Goal: Transaction & Acquisition: Download file/media

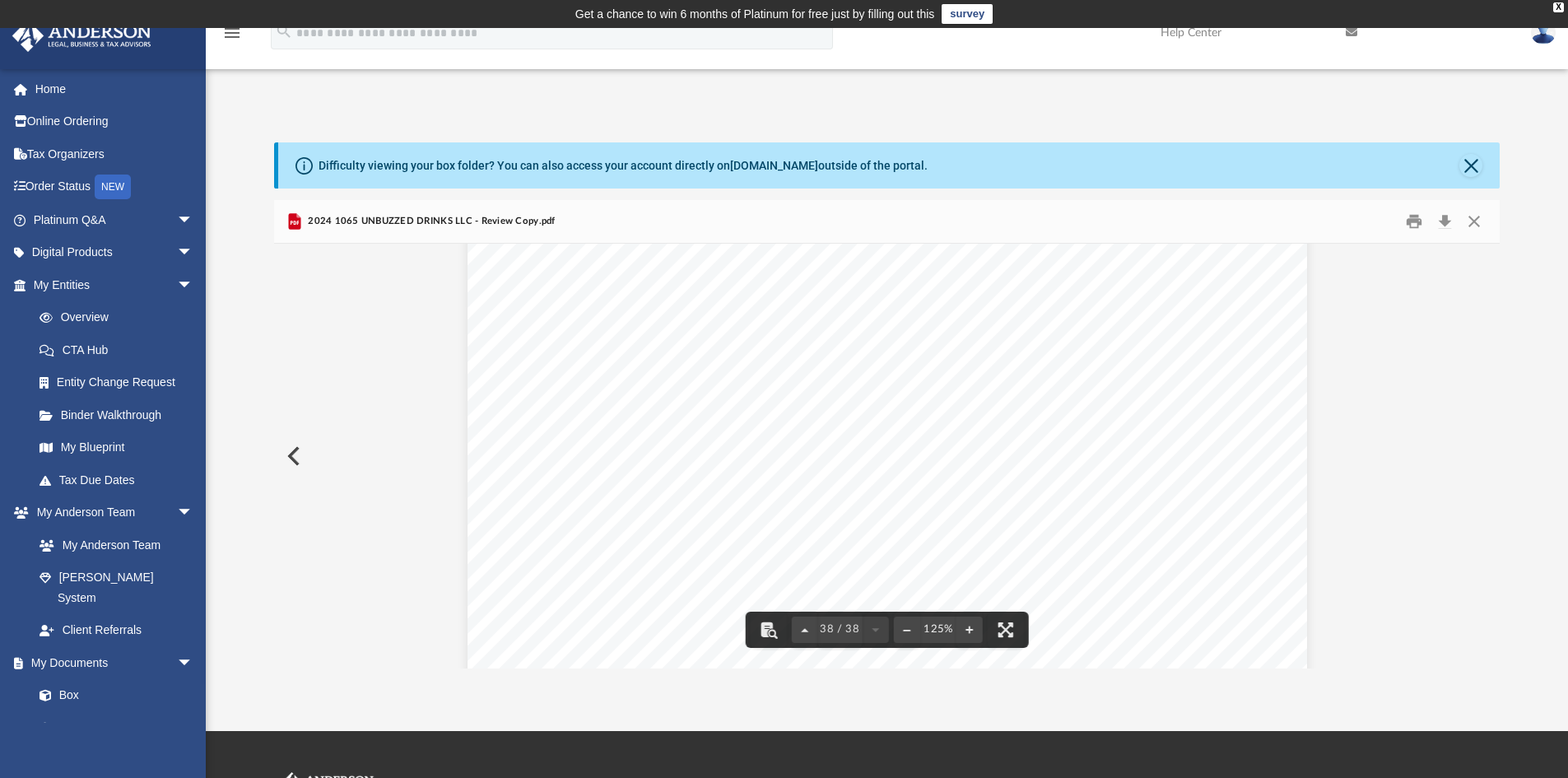
scroll to position [41215, 0]
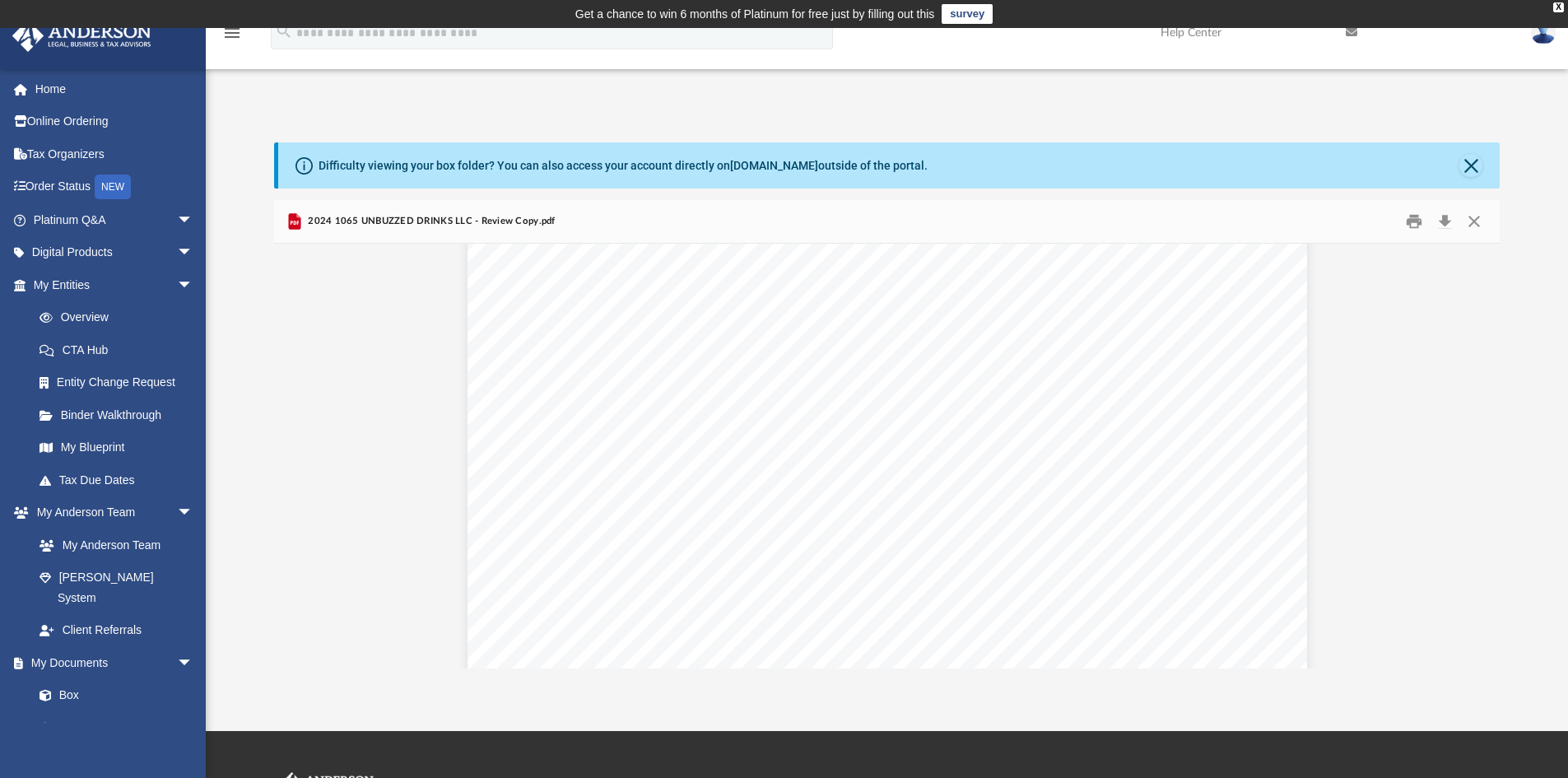
drag, startPoint x: 1578, startPoint y: 521, endPoint x: 1555, endPoint y: 338, distance: 184.4
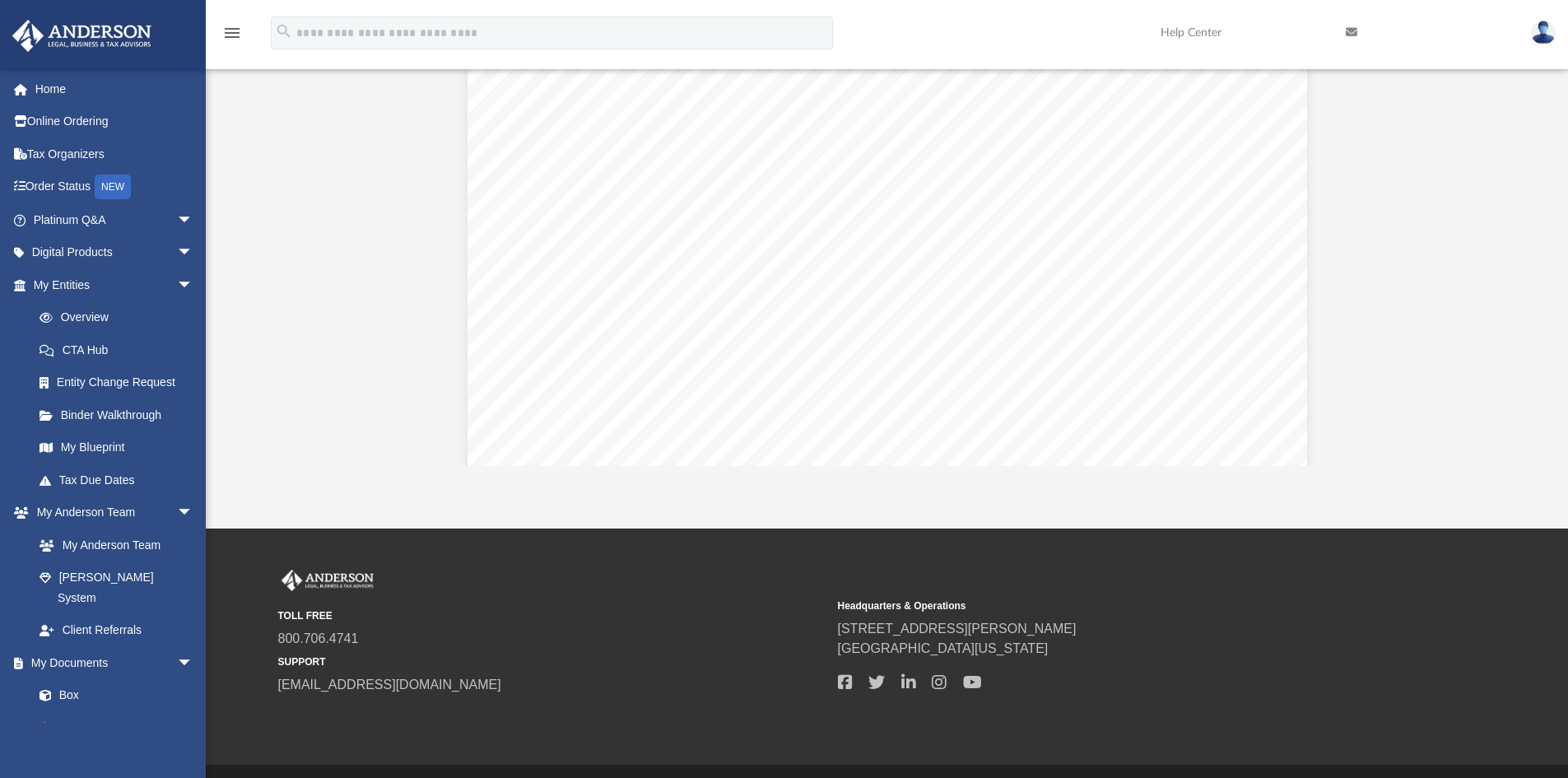
scroll to position [0, 0]
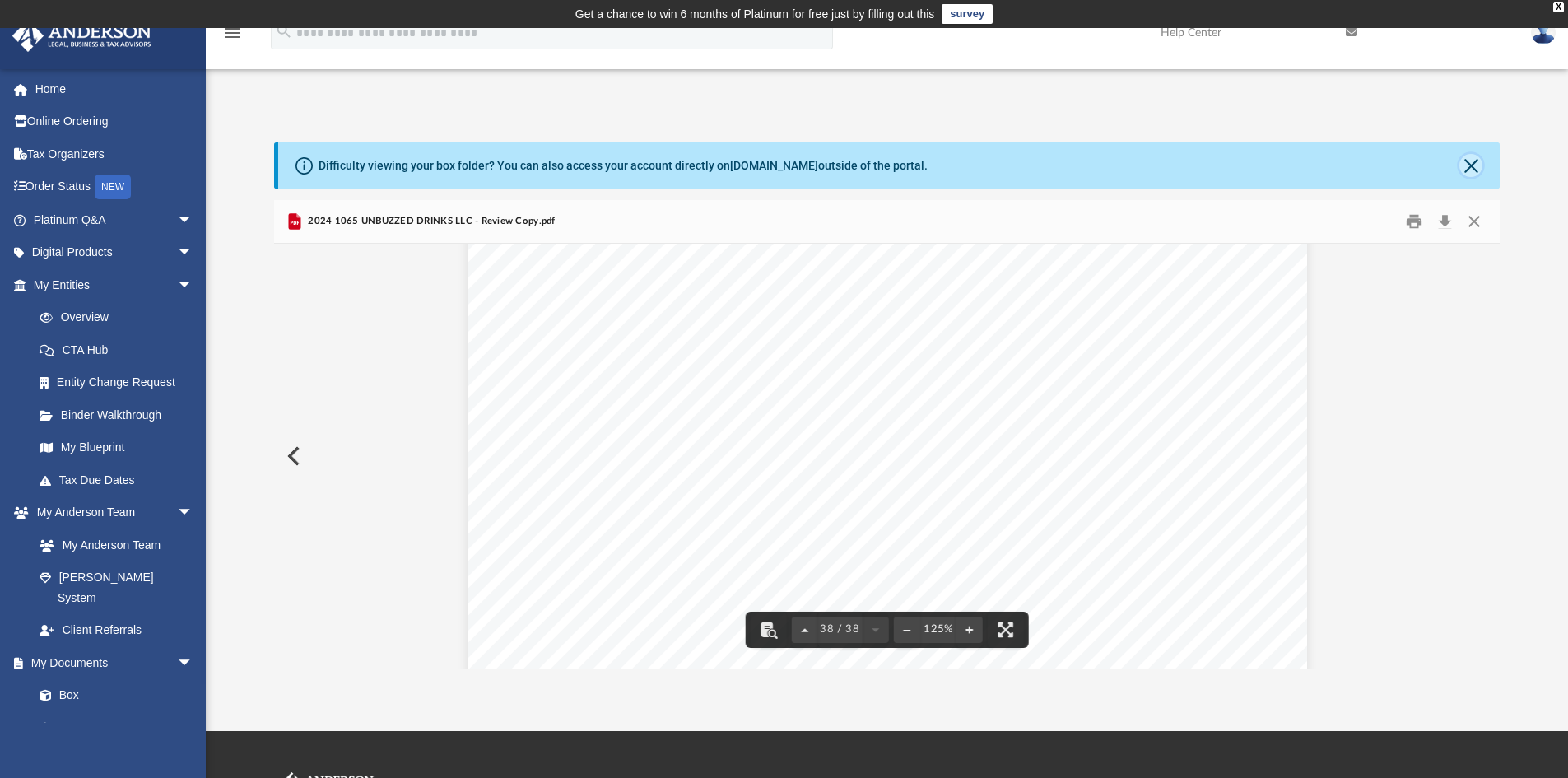
click at [1477, 170] on button "Close" at bounding box center [1470, 165] width 23 height 23
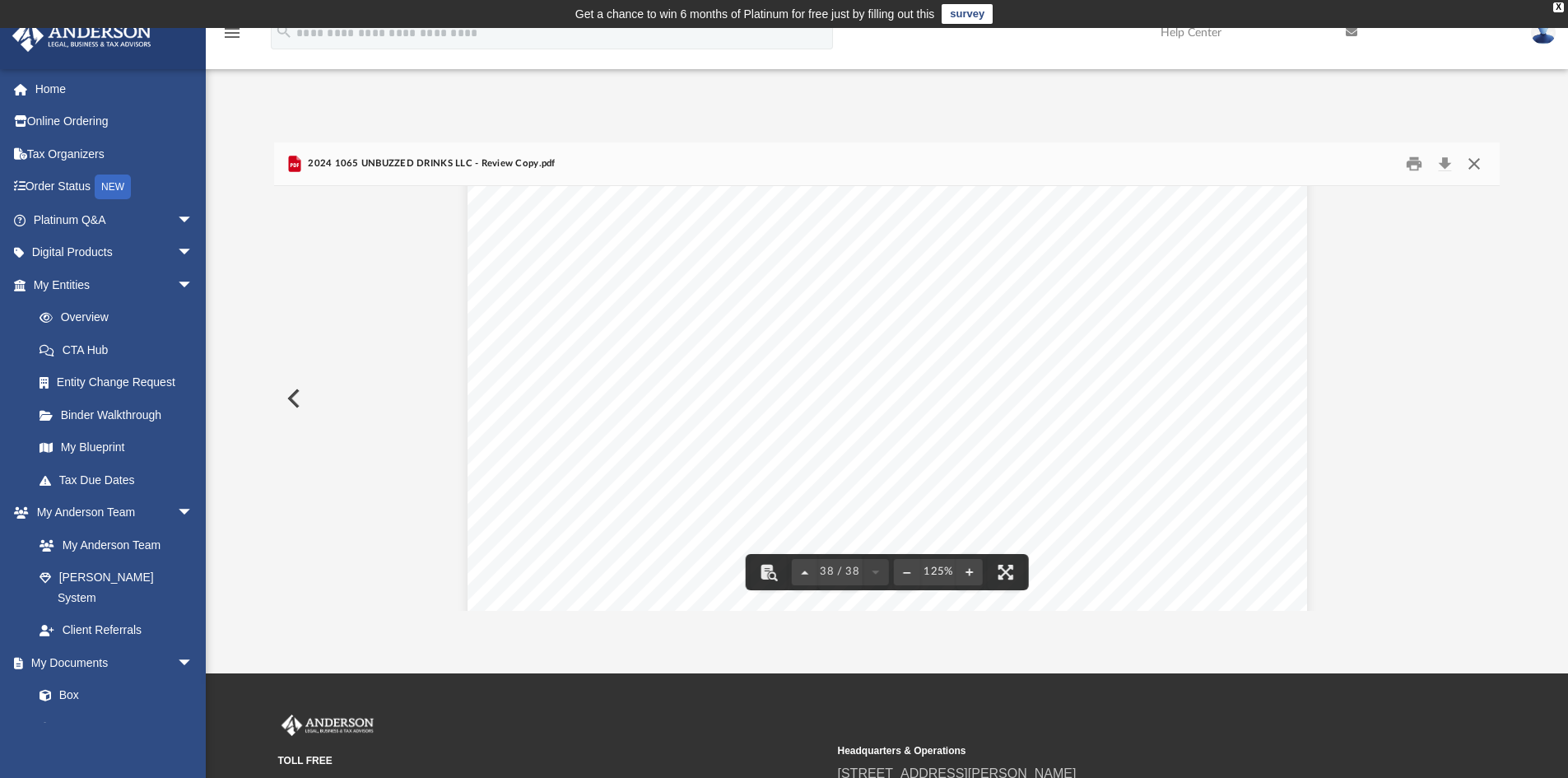
click at [1478, 165] on button "Close" at bounding box center [1474, 164] width 30 height 26
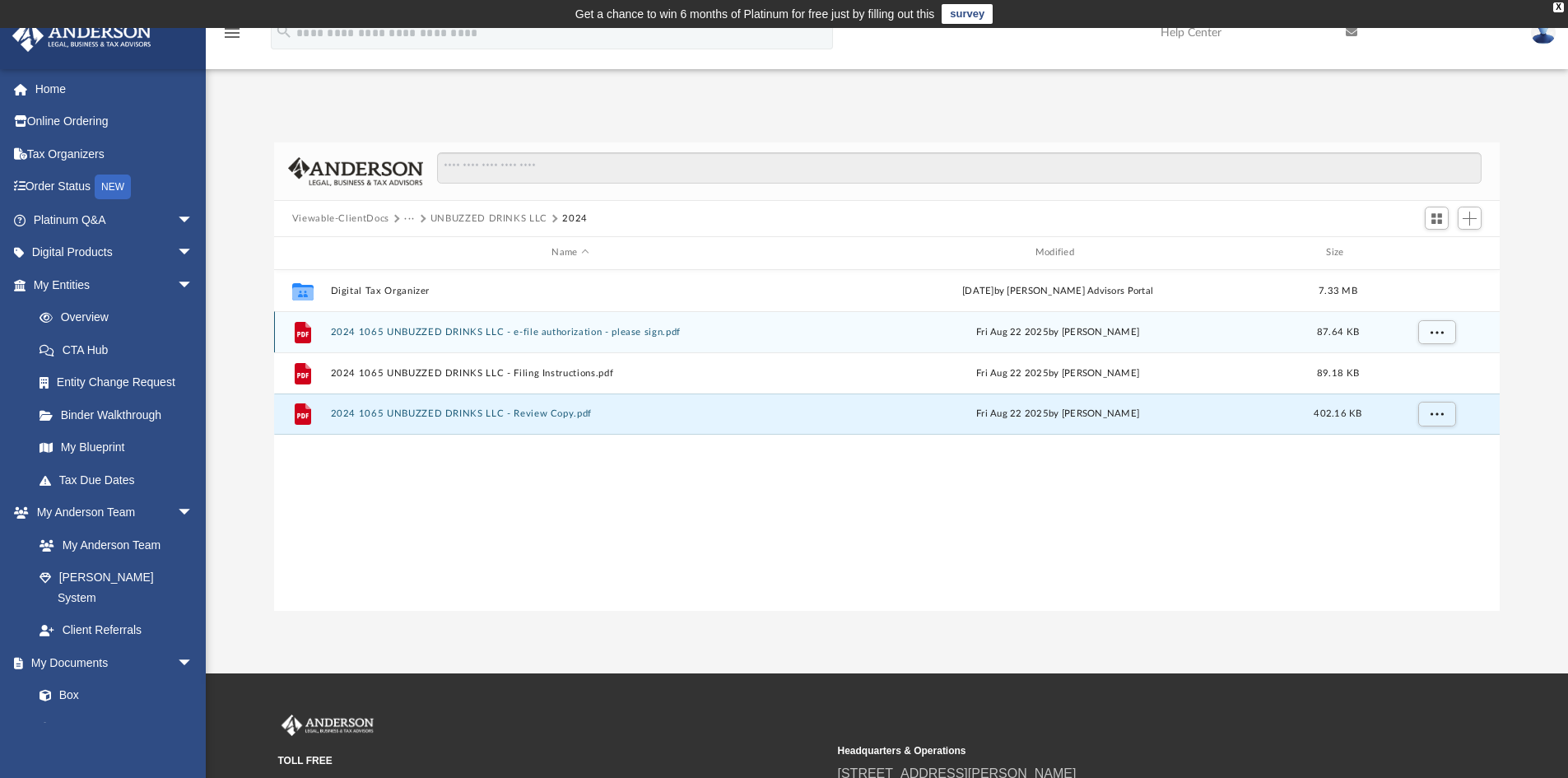
drag, startPoint x: 546, startPoint y: 341, endPoint x: 536, endPoint y: 339, distance: 10.2
click at [536, 339] on div "File 2024 1065 UNBUZZED DRINKS LLC - e-file authorization - please sign.pdf [DA…" at bounding box center [886, 332] width 1226 height 42
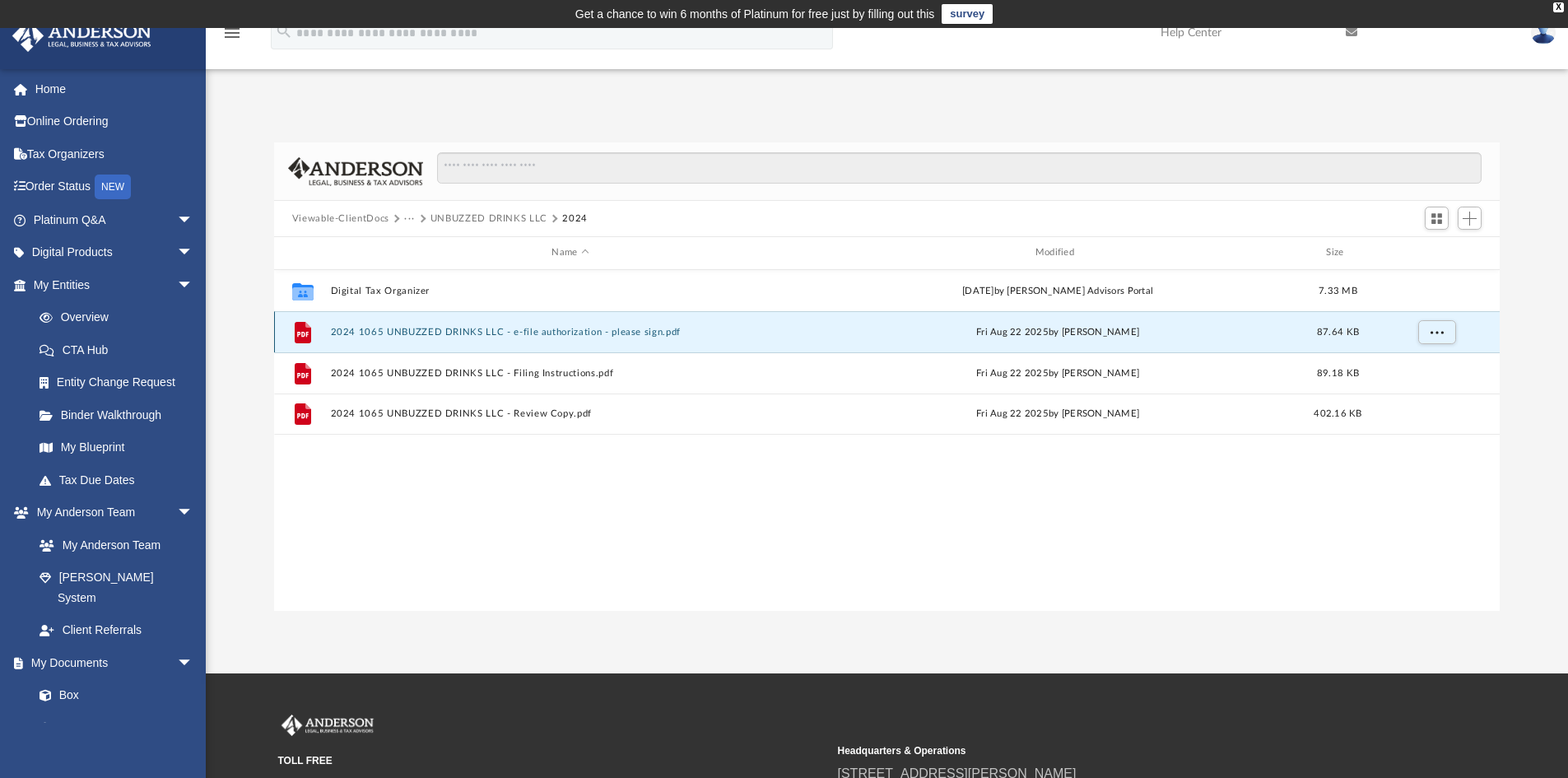
click at [501, 337] on button "2024 1065 UNBUZZED DRINKS LLC - e-file authorization - please sign.pdf" at bounding box center [570, 332] width 480 height 11
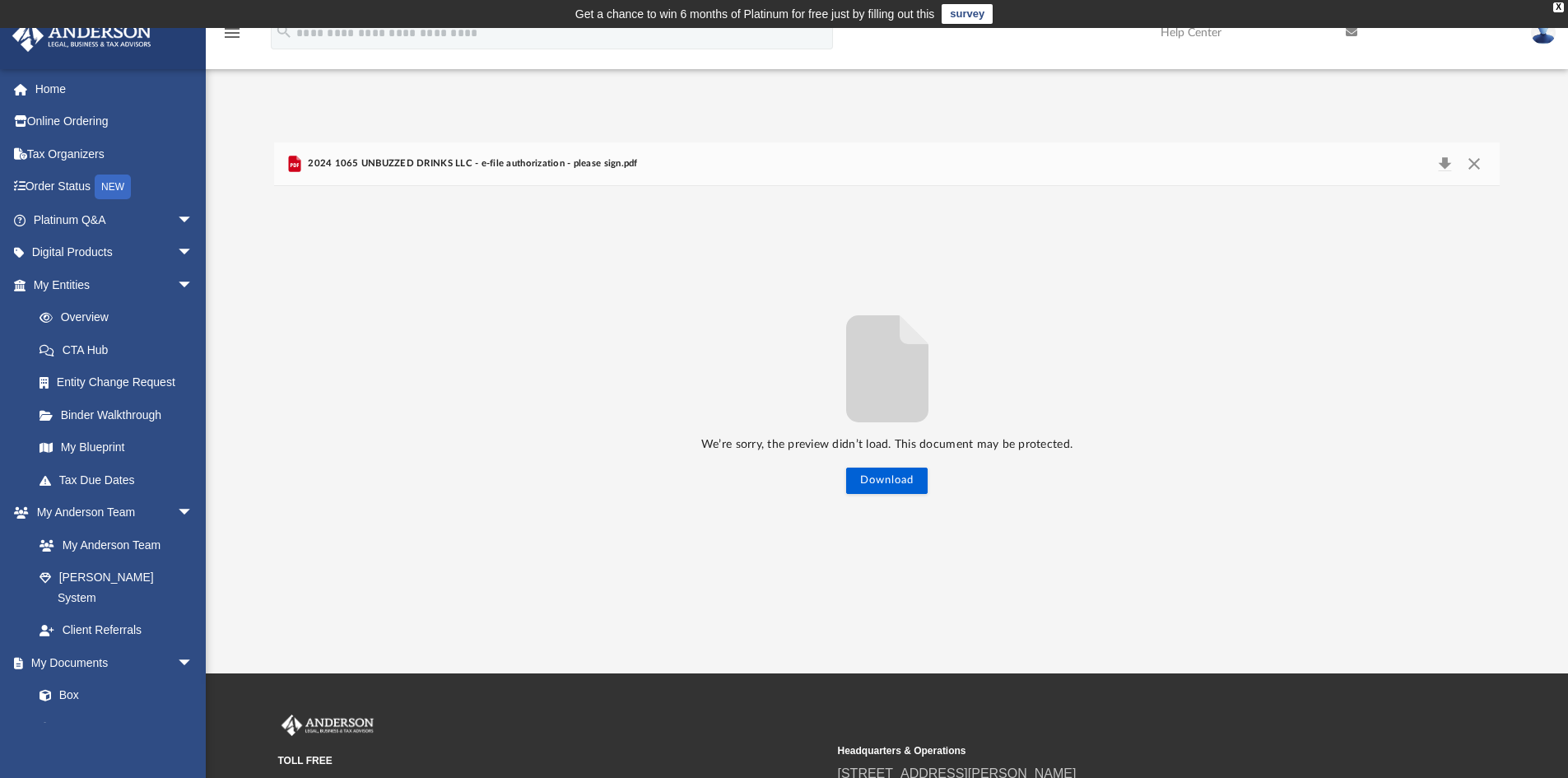
drag, startPoint x: 1444, startPoint y: 166, endPoint x: 905, endPoint y: 204, distance: 540.3
click at [905, 204] on div "We’re sorry, the preview didn’t load. This document may be protected. Download" at bounding box center [886, 398] width 1226 height 425
click at [1444, 162] on button "Download" at bounding box center [1444, 163] width 30 height 23
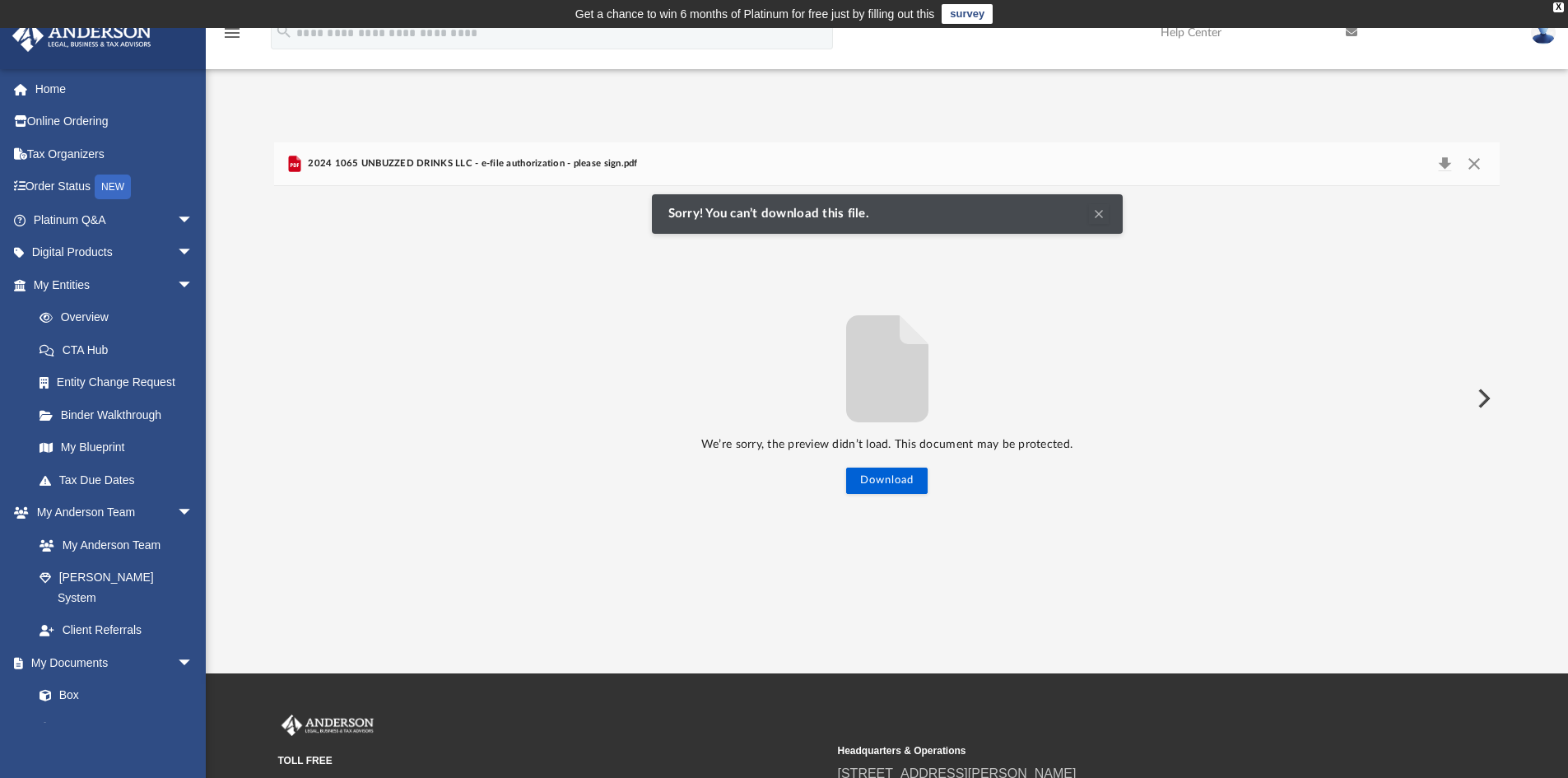
drag, startPoint x: 1099, startPoint y: 217, endPoint x: 567, endPoint y: 171, distance: 534.0
click at [567, 171] on div "2024 1065 UNBUZZED DRINKS LLC - e-file authorization - please sign.pdf" at bounding box center [460, 164] width 353 height 20
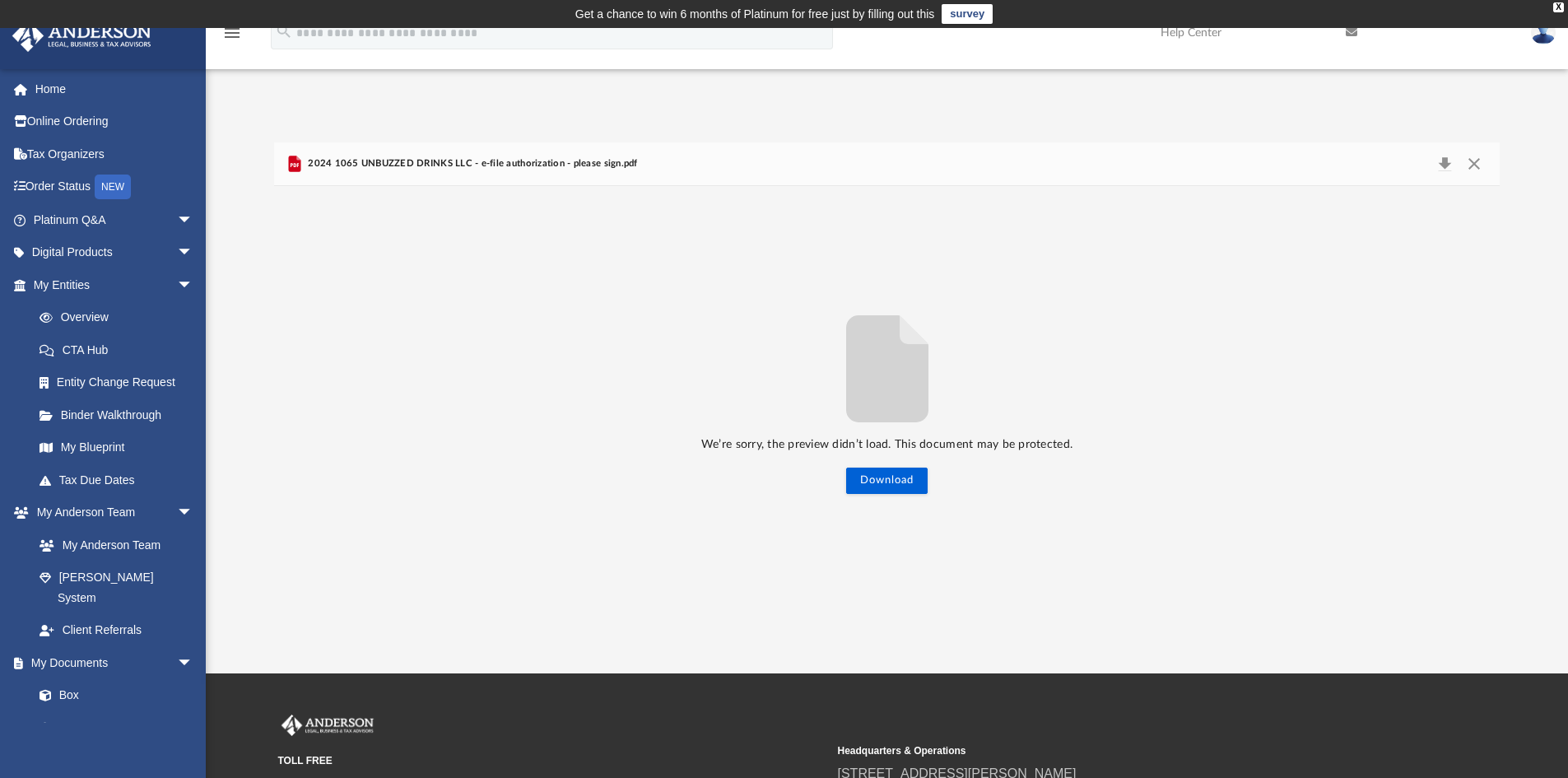
click at [557, 160] on span "2024 1065 UNBUZZED DRINKS LLC - e-file authorization - please sign.pdf" at bounding box center [470, 163] width 333 height 15
click at [1474, 160] on button "Close" at bounding box center [1474, 163] width 30 height 23
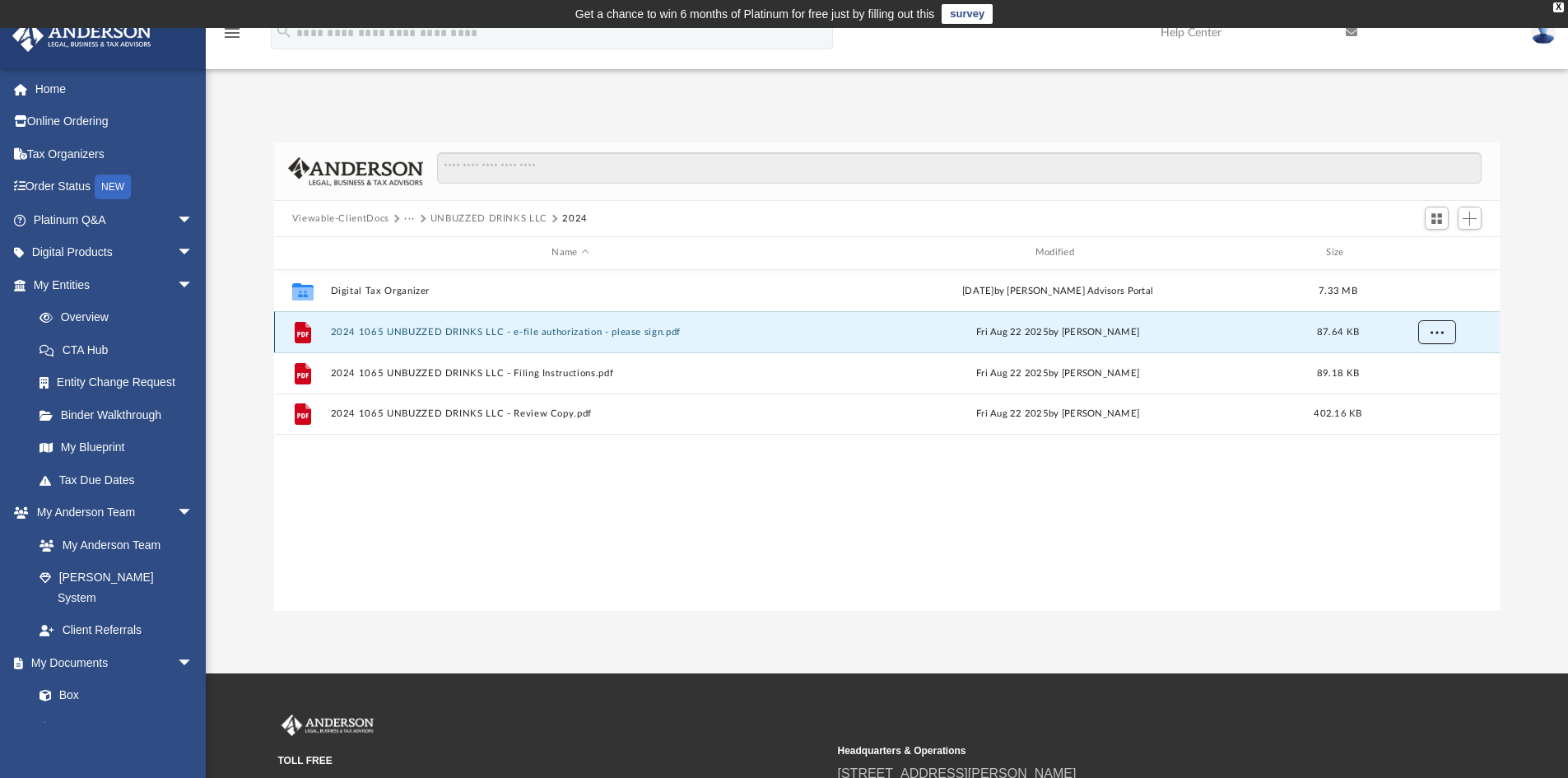
click at [1446, 334] on button "More options" at bounding box center [1437, 331] width 38 height 25
click at [1412, 391] on li "Download" at bounding box center [1422, 390] width 47 height 17
click at [1442, 332] on span "More options" at bounding box center [1436, 331] width 13 height 9
click at [1428, 392] on li "Download" at bounding box center [1422, 390] width 47 height 17
click at [689, 340] on div "File 2024 1065 UNBUZZED DRINKS LLC - e-file authorization - please sign.pdf [DA…" at bounding box center [886, 332] width 1226 height 42
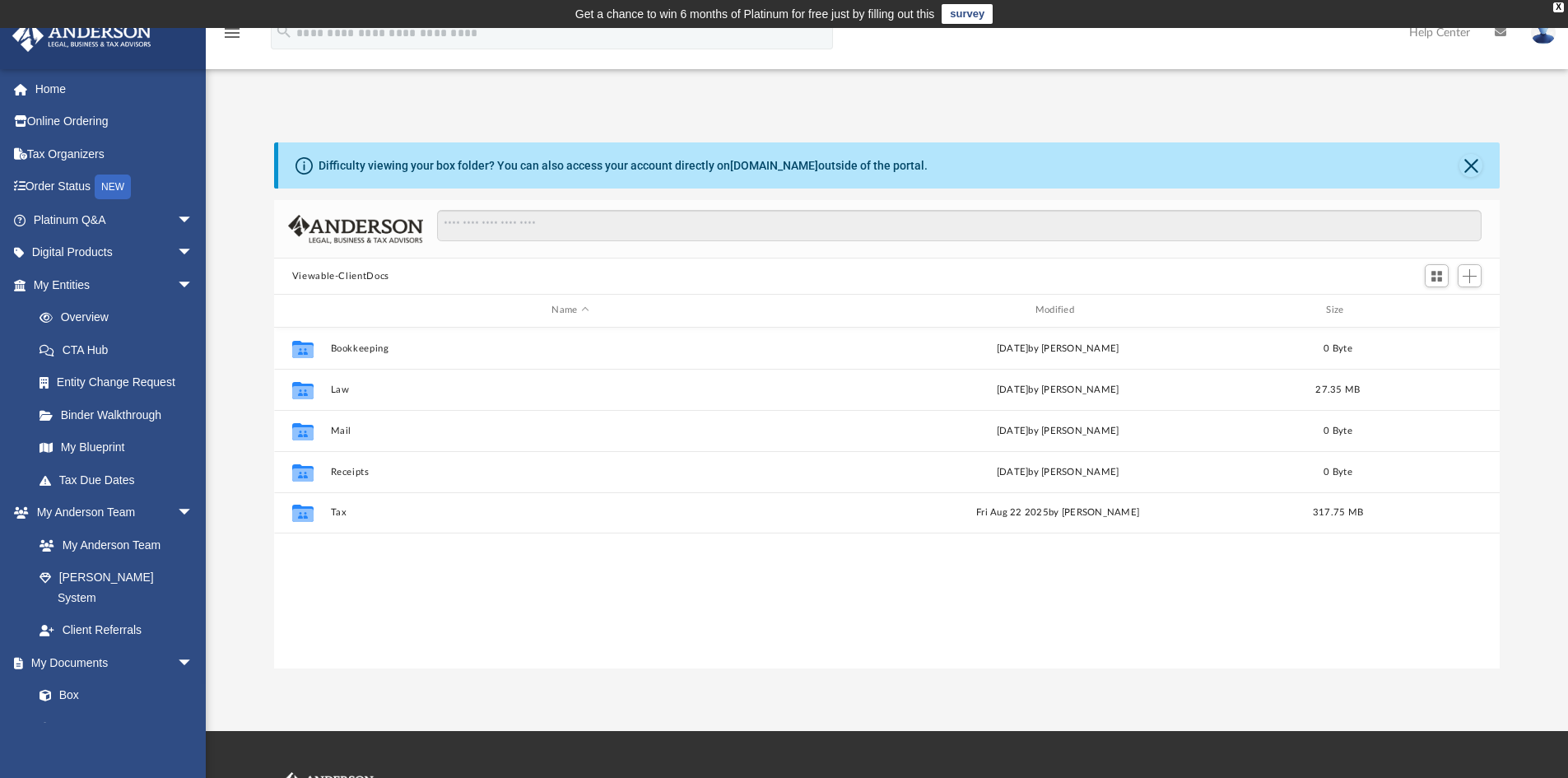
scroll to position [363, 1213]
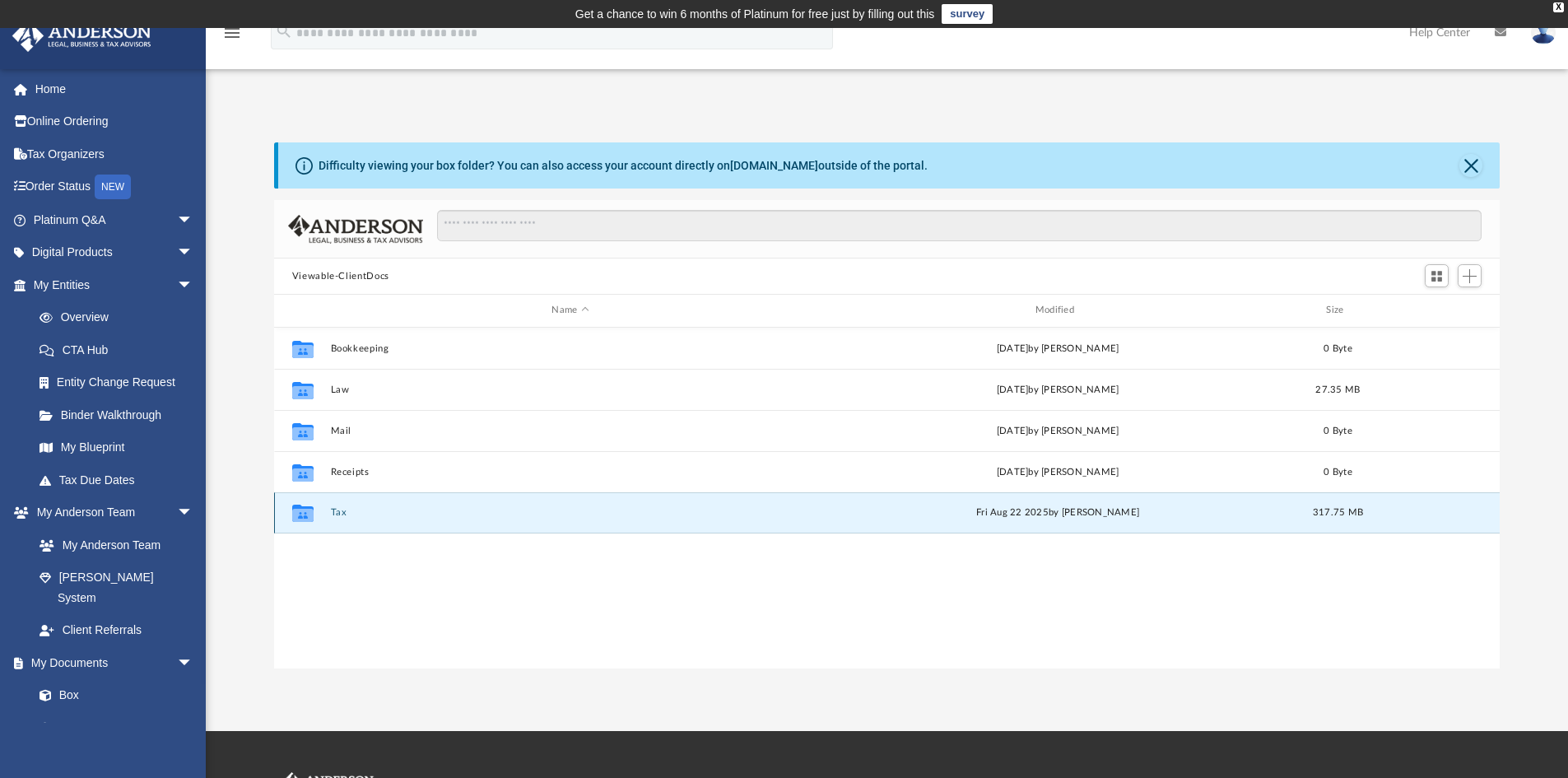
click at [334, 510] on button "Tax" at bounding box center [570, 512] width 480 height 11
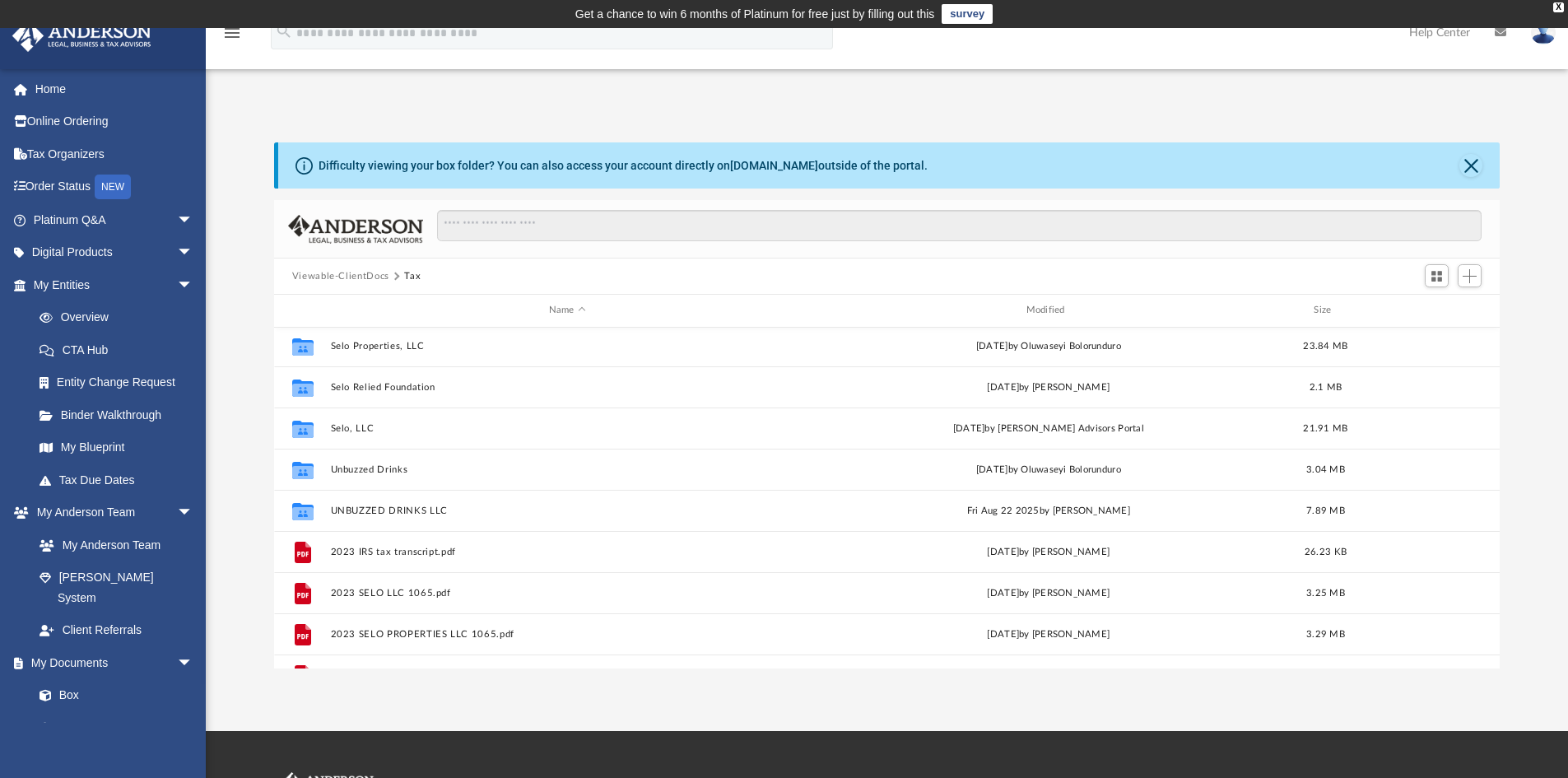
scroll to position [215, 0]
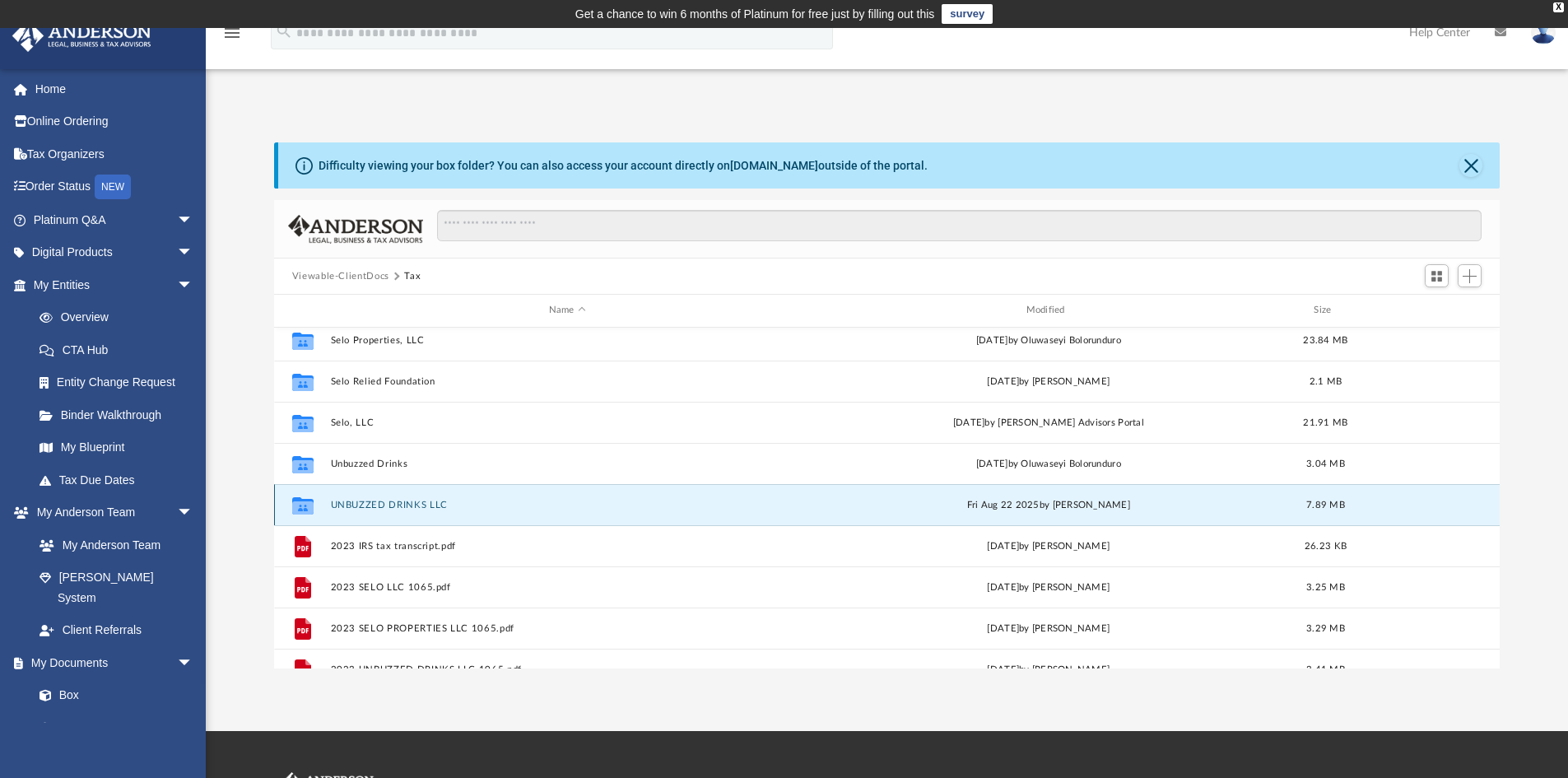
click at [422, 506] on button "UNBUZZED DRINKS LLC" at bounding box center [567, 505] width 474 height 11
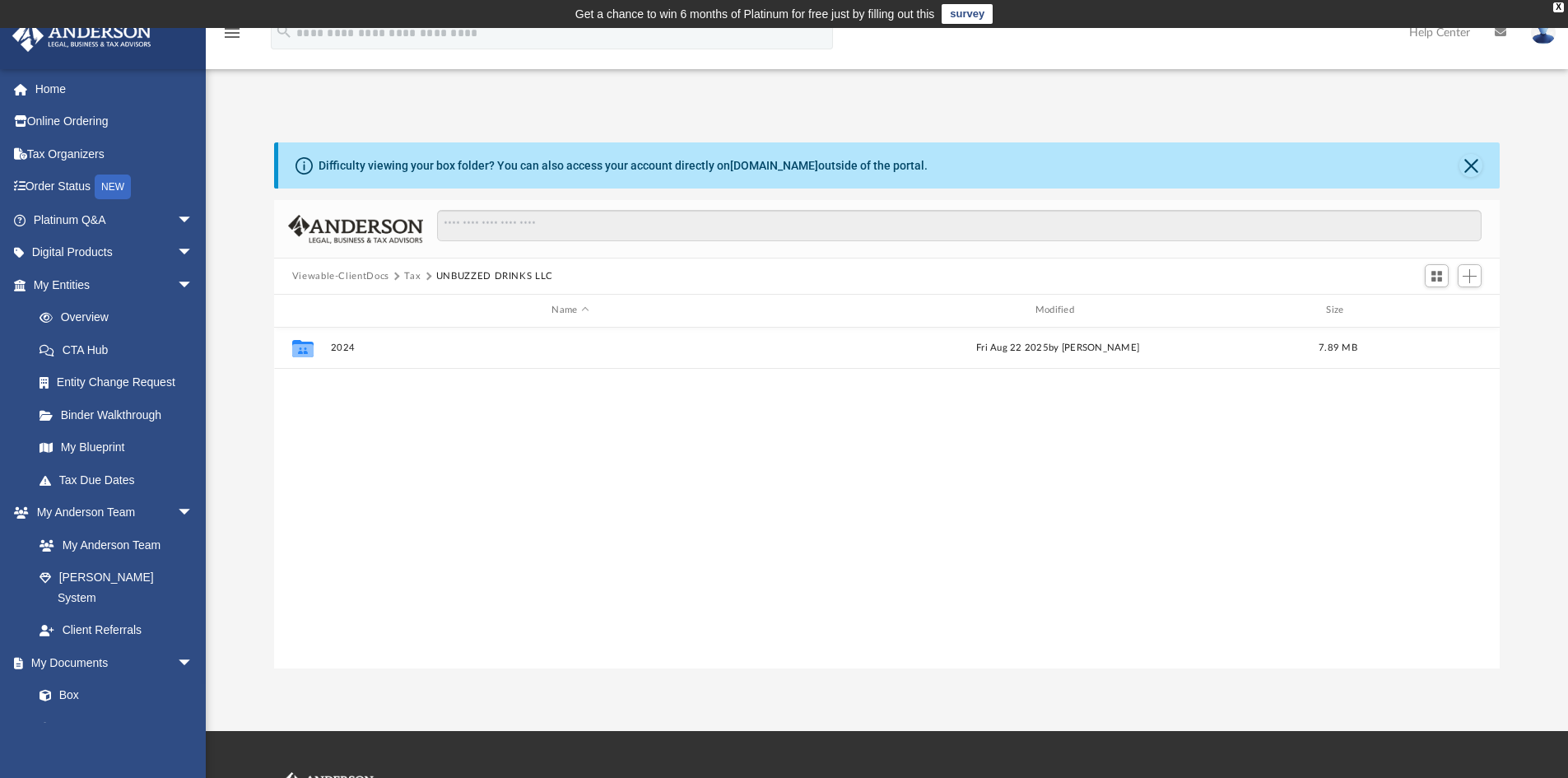
scroll to position [0, 0]
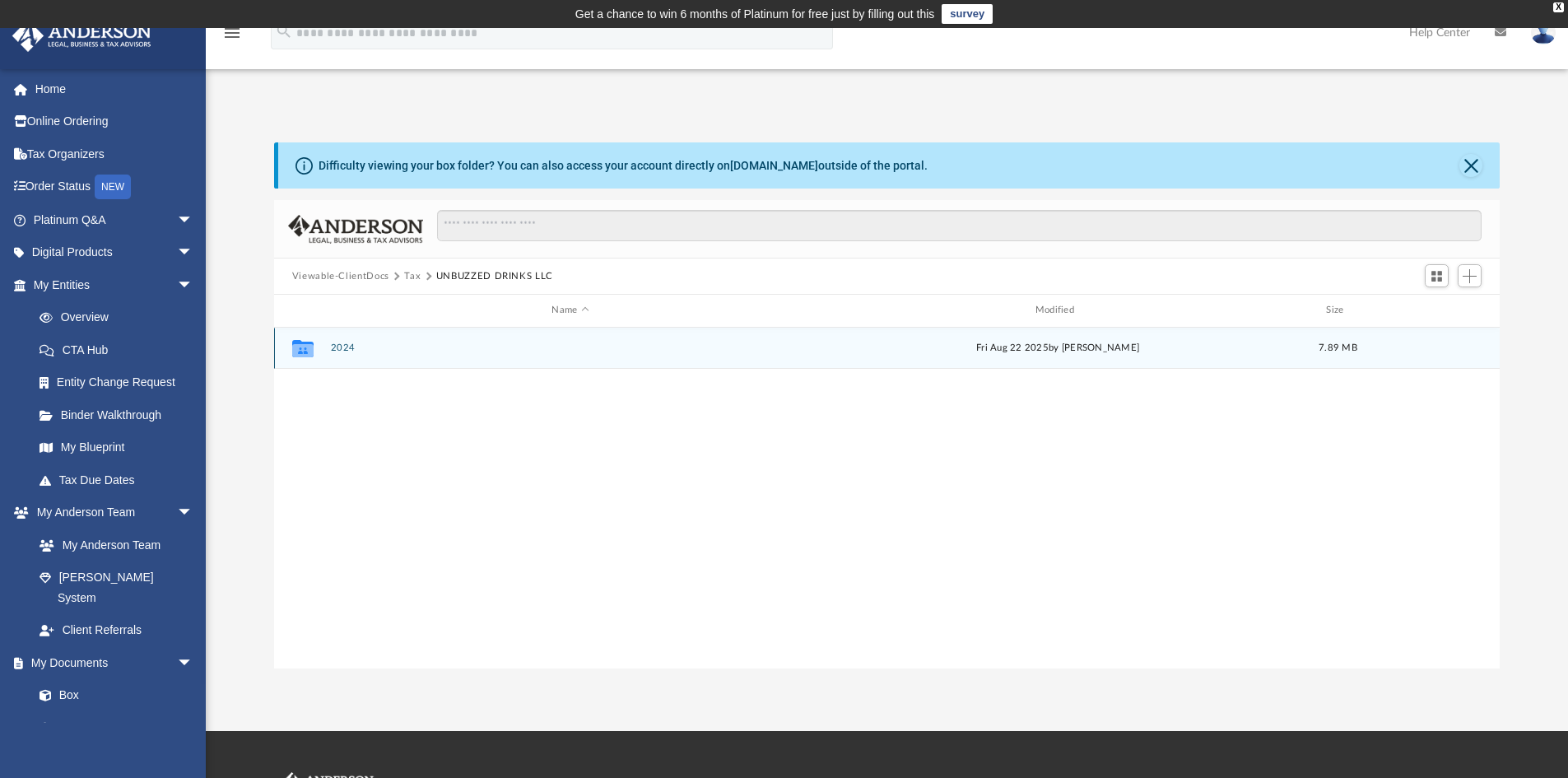
click at [346, 349] on button "2024" at bounding box center [570, 348] width 480 height 11
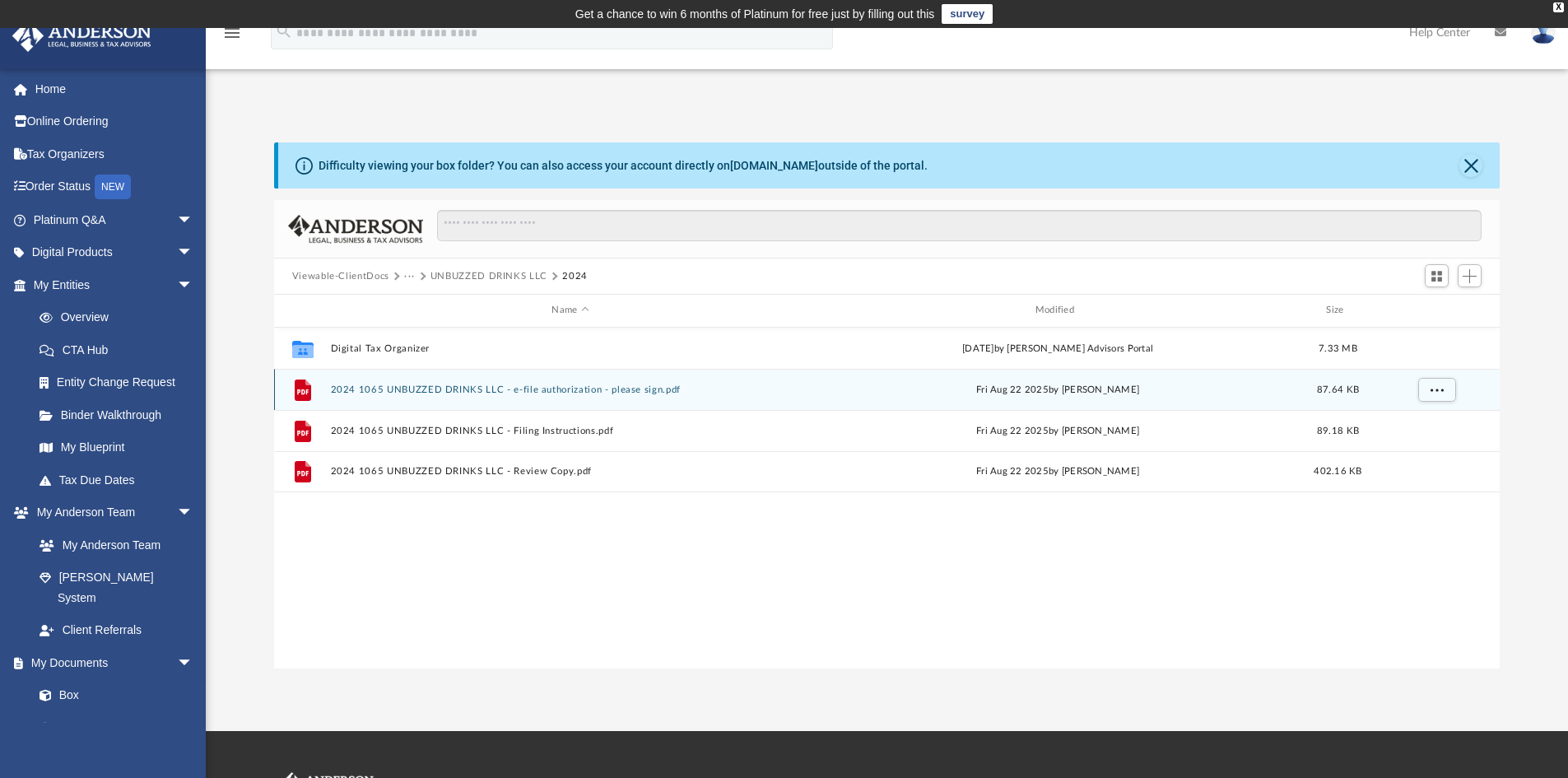
click at [527, 388] on button "2024 1065 UNBUZZED DRINKS LLC - e-file authorization - please sign.pdf" at bounding box center [570, 389] width 480 height 11
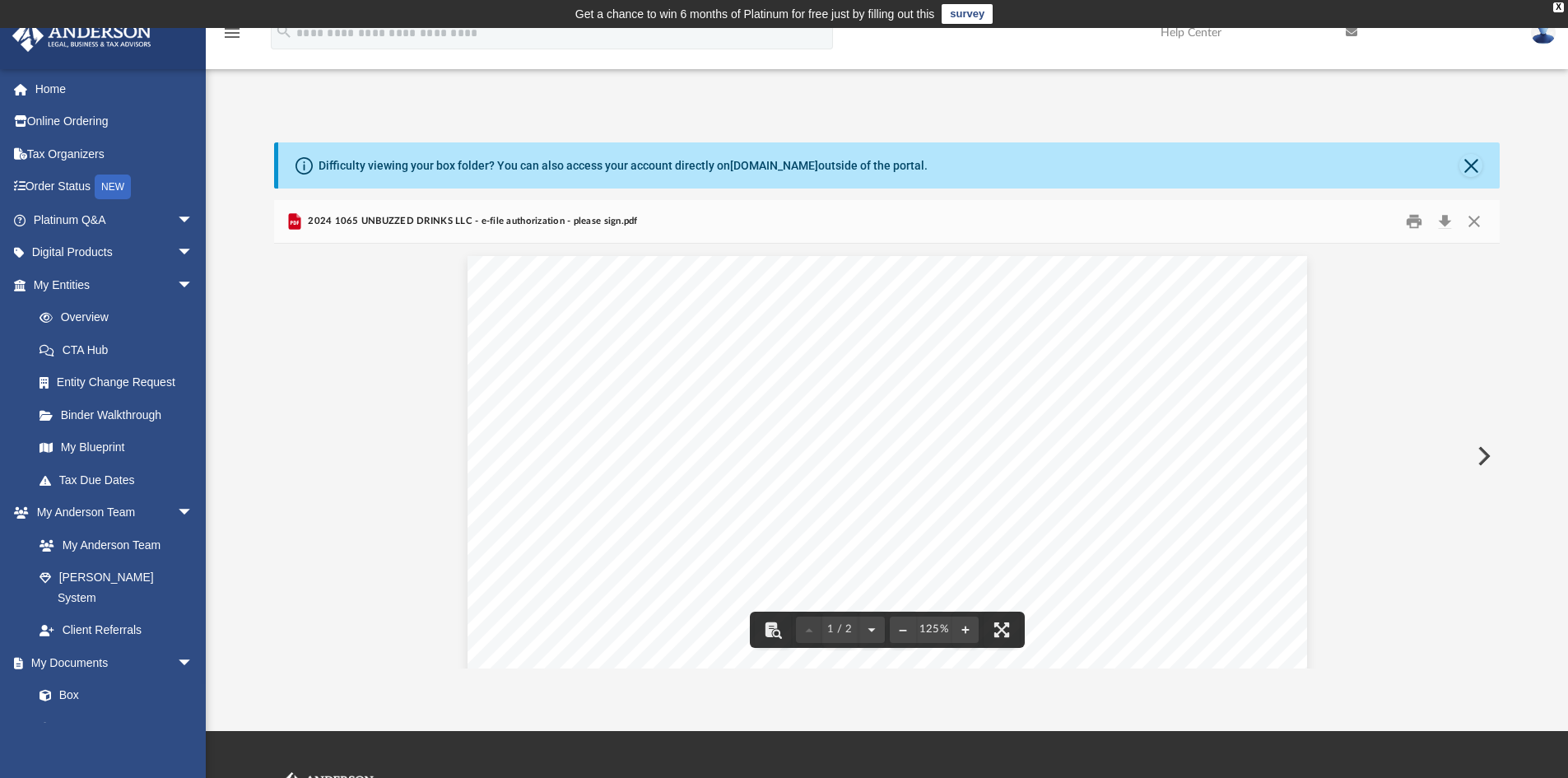
drag, startPoint x: 1495, startPoint y: 302, endPoint x: 1446, endPoint y: 293, distance: 49.8
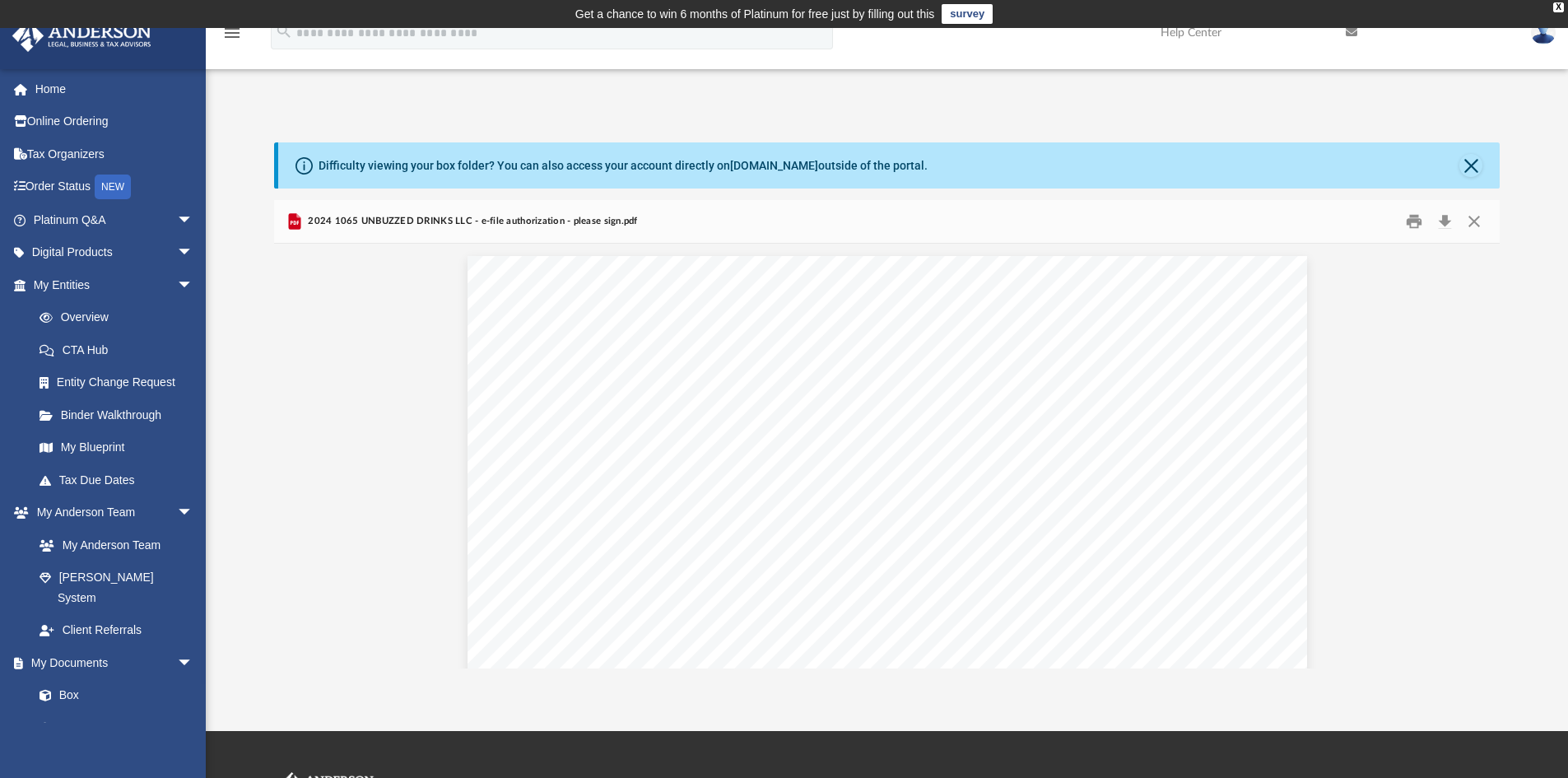
drag, startPoint x: 1495, startPoint y: 308, endPoint x: 1556, endPoint y: 264, distance: 75.2
click at [1556, 264] on div "Difficulty viewing your box folder? You can also access your account directly o…" at bounding box center [886, 405] width 1362 height 526
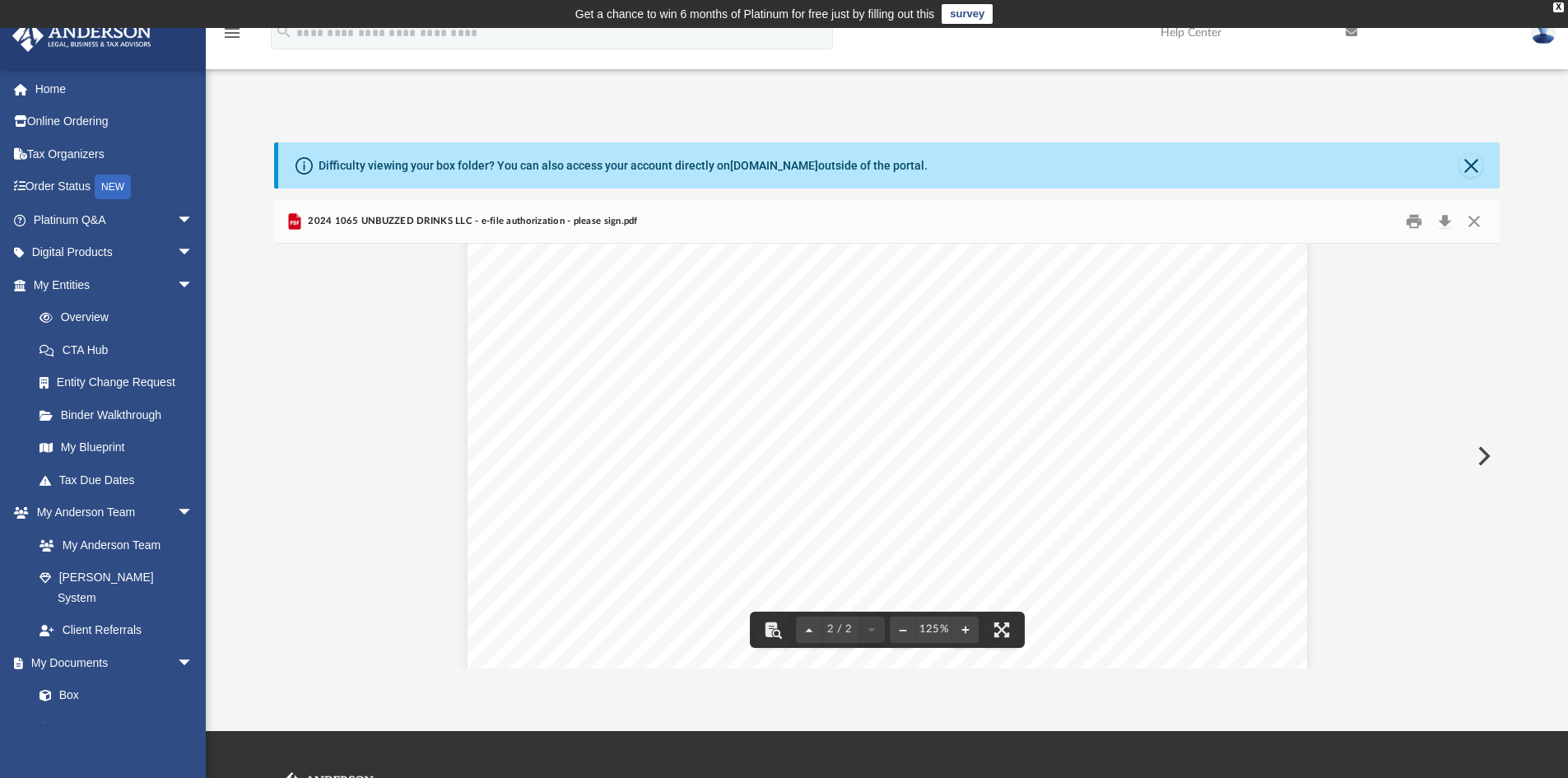
click at [638, 492] on div "483941 01-14-25 Do not enter all zeros Virginia Department of Taxation a. b. c.…" at bounding box center [887, 369] width 840 height 1087
click at [540, 447] on div "483941 01-14-25 Do not enter all zeros Virginia Department of Taxation a. b. c.…" at bounding box center [887, 369] width 840 height 1087
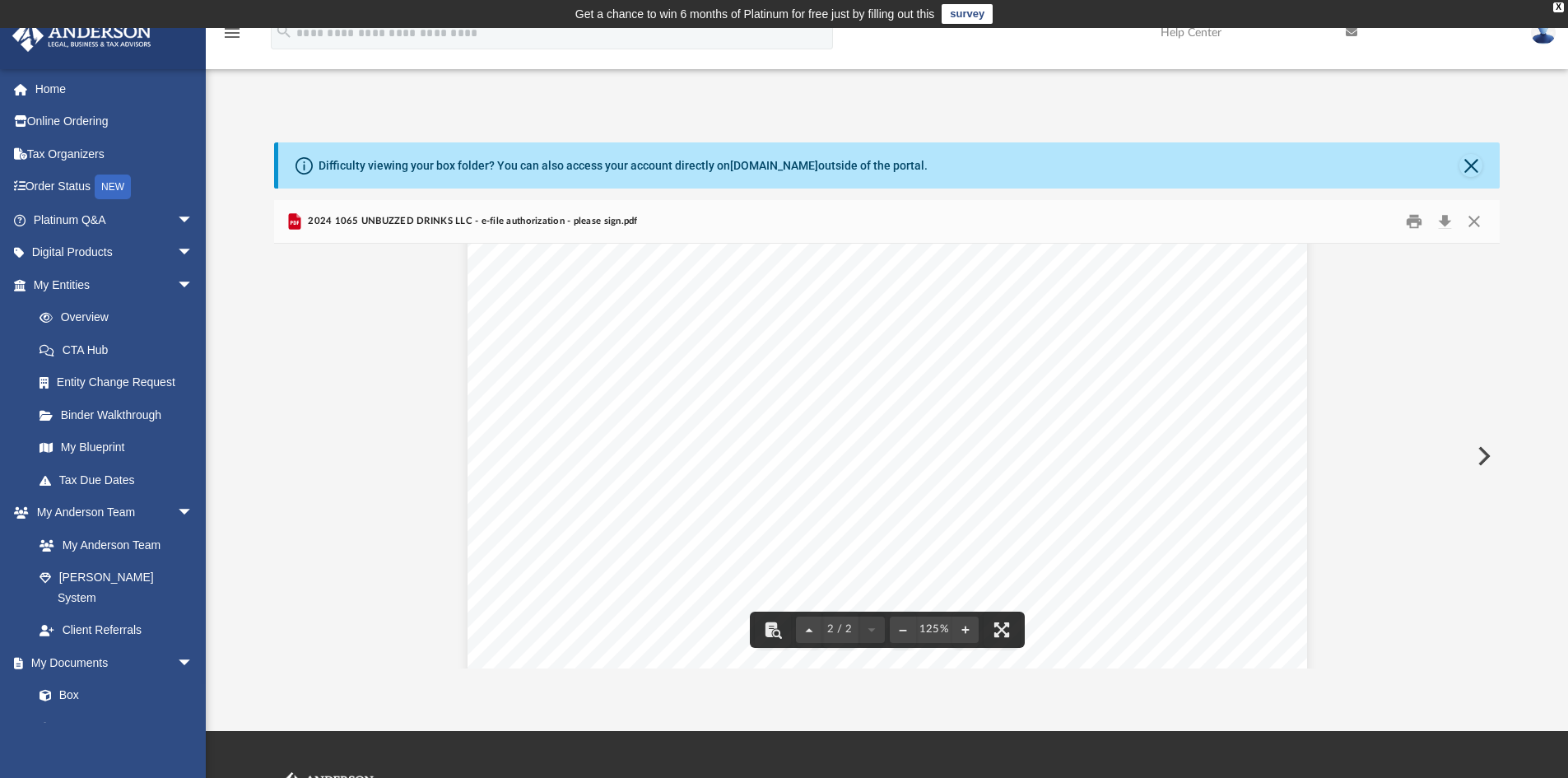
click at [540, 447] on div "483941 01-14-25 Do not enter all zeros Virginia Department of Taxation a. b. c.…" at bounding box center [887, 369] width 840 height 1087
click at [628, 490] on div "483941 01-14-25 Do not enter all zeros Virginia Department of Taxation a. b. c.…" at bounding box center [887, 369] width 840 height 1087
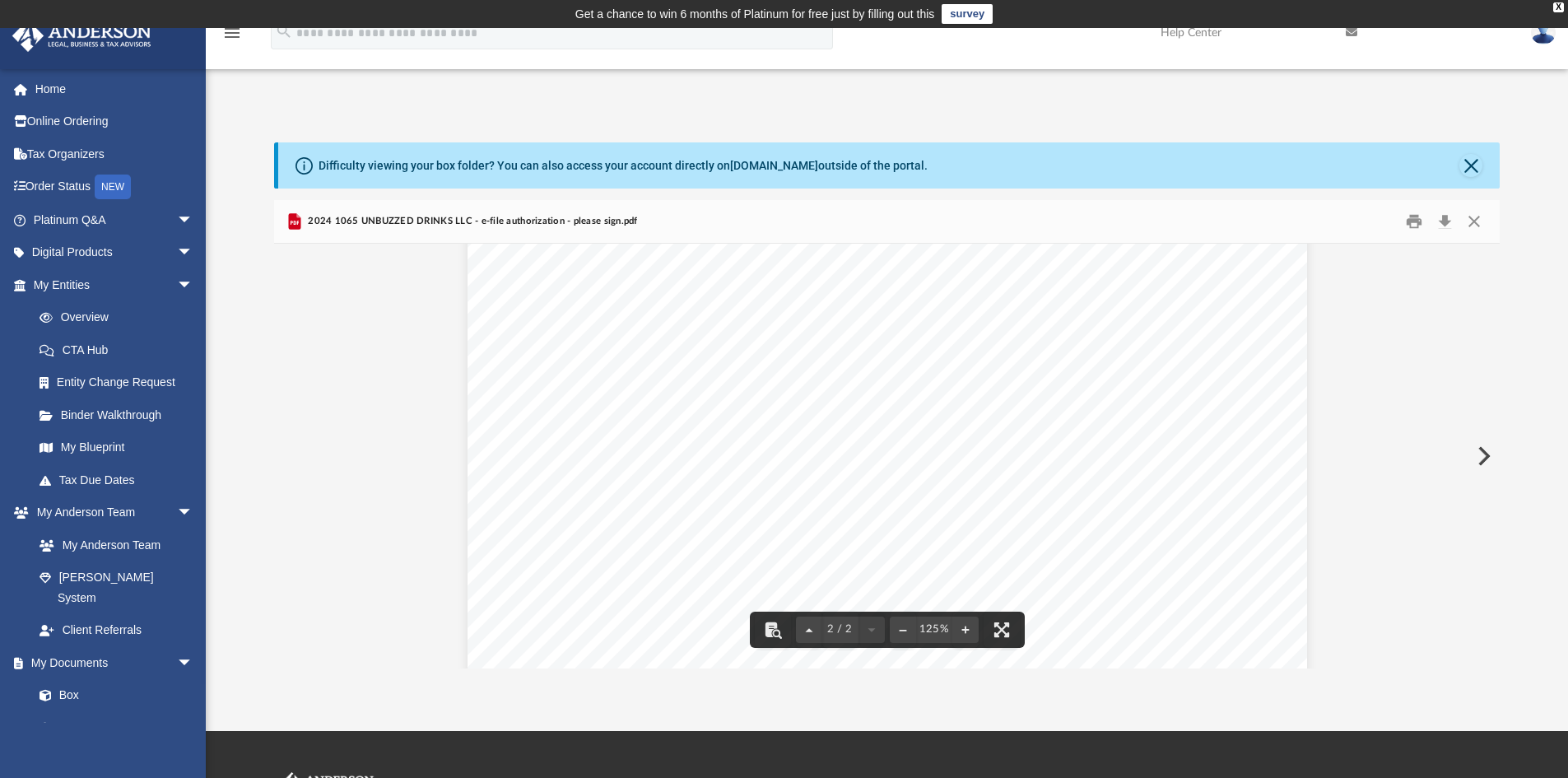
click at [628, 490] on div "483941 01-14-25 Do not enter all zeros Virginia Department of Taxation a. b. c.…" at bounding box center [887, 369] width 840 height 1087
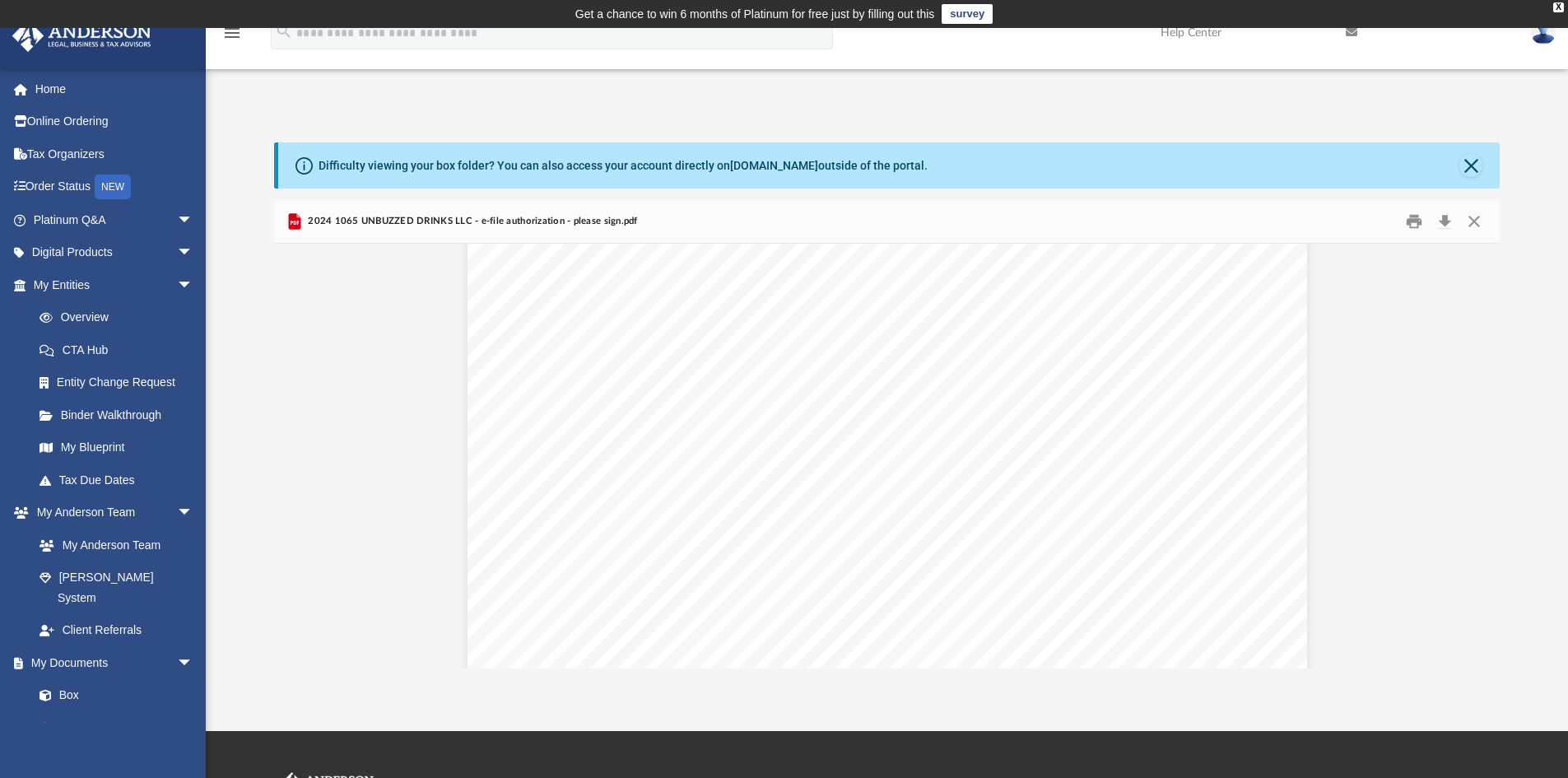
click at [628, 490] on div "483941 01-14-25 Do not enter all zeros Virginia Department of Taxation a. b. c.…" at bounding box center [887, 369] width 840 height 1087
click at [1446, 219] on button "Download" at bounding box center [1444, 222] width 30 height 26
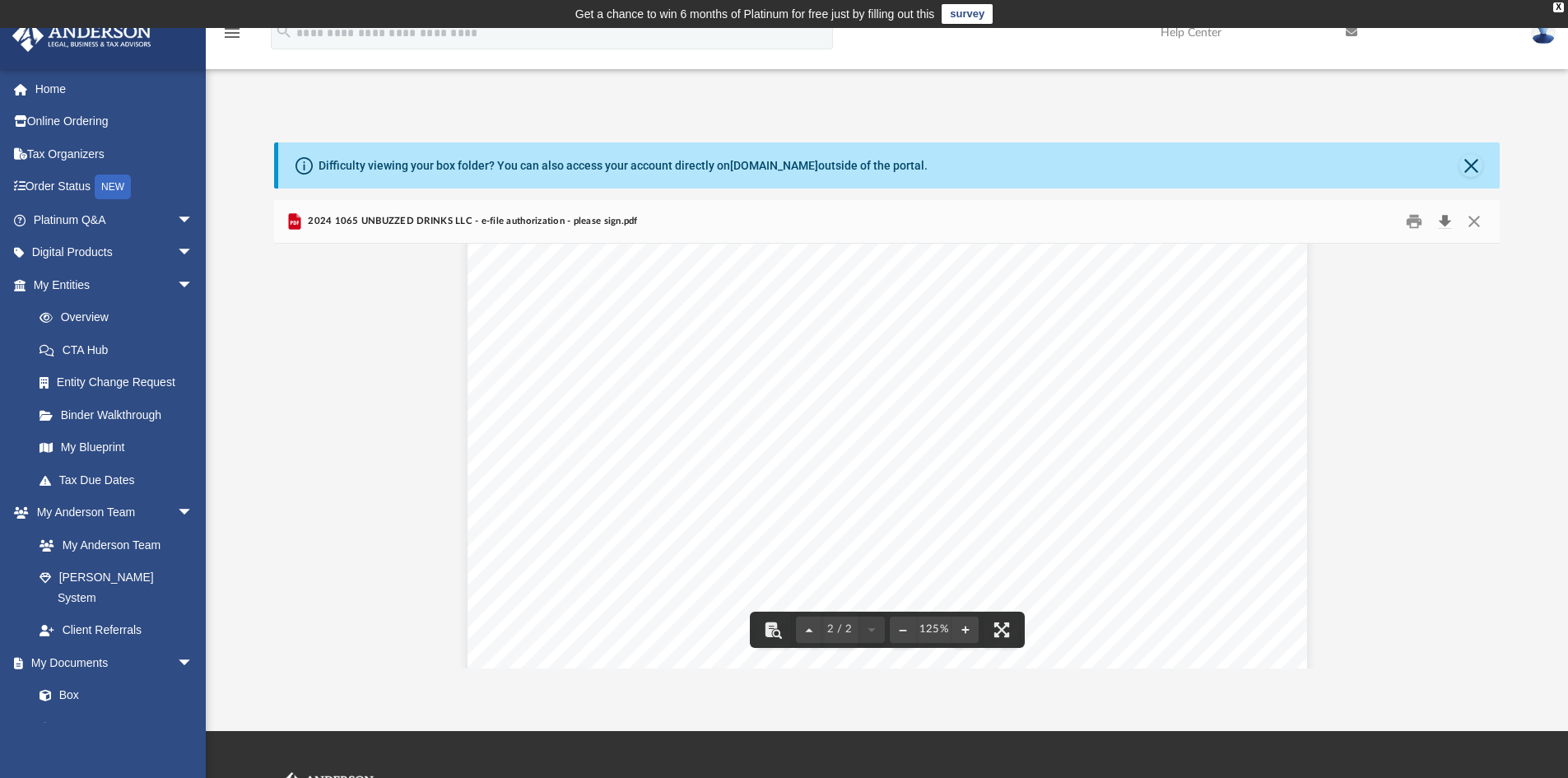
click at [1437, 218] on button "Download" at bounding box center [1444, 222] width 30 height 26
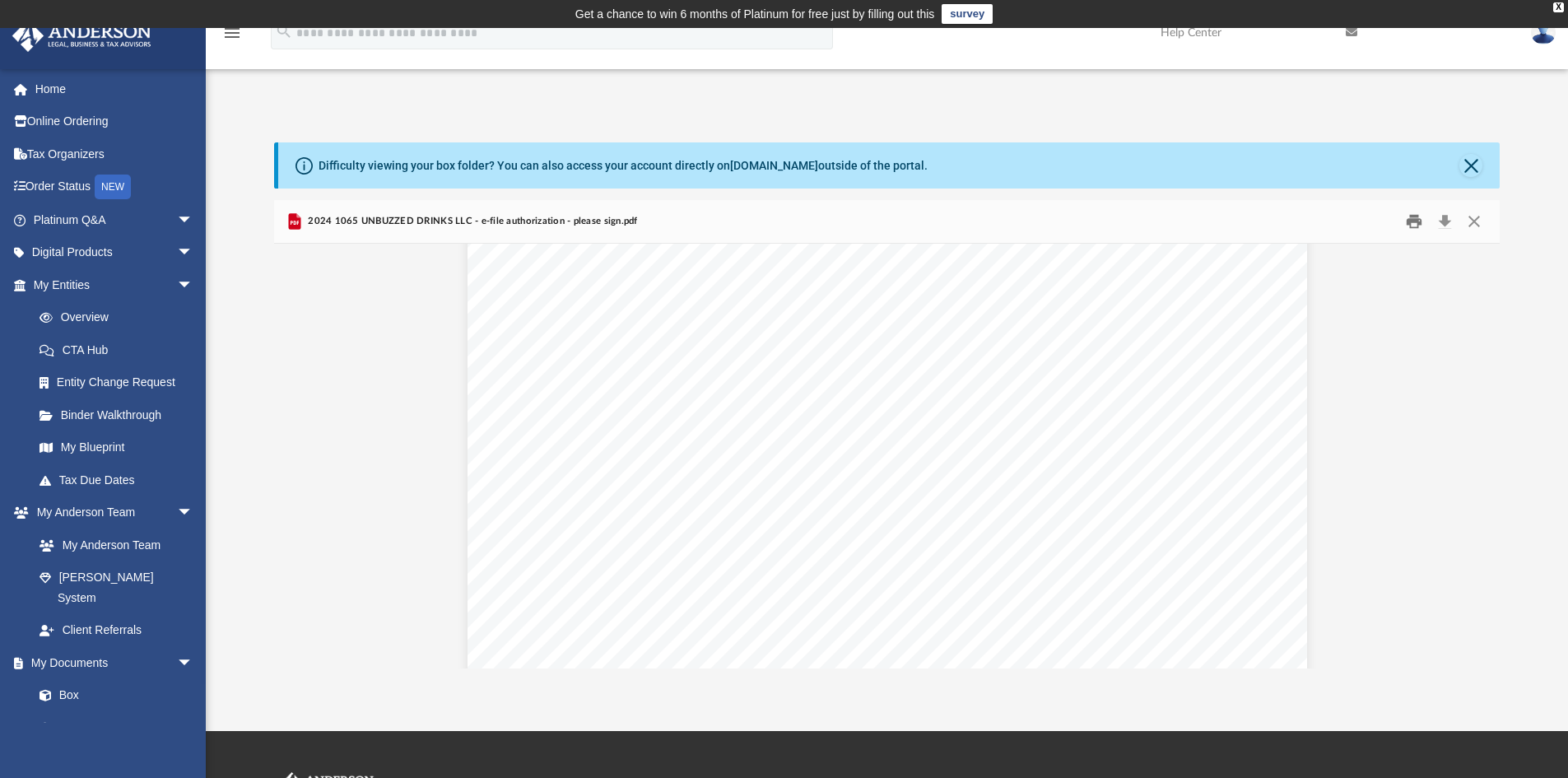
click at [1422, 226] on button "Print" at bounding box center [1414, 222] width 33 height 26
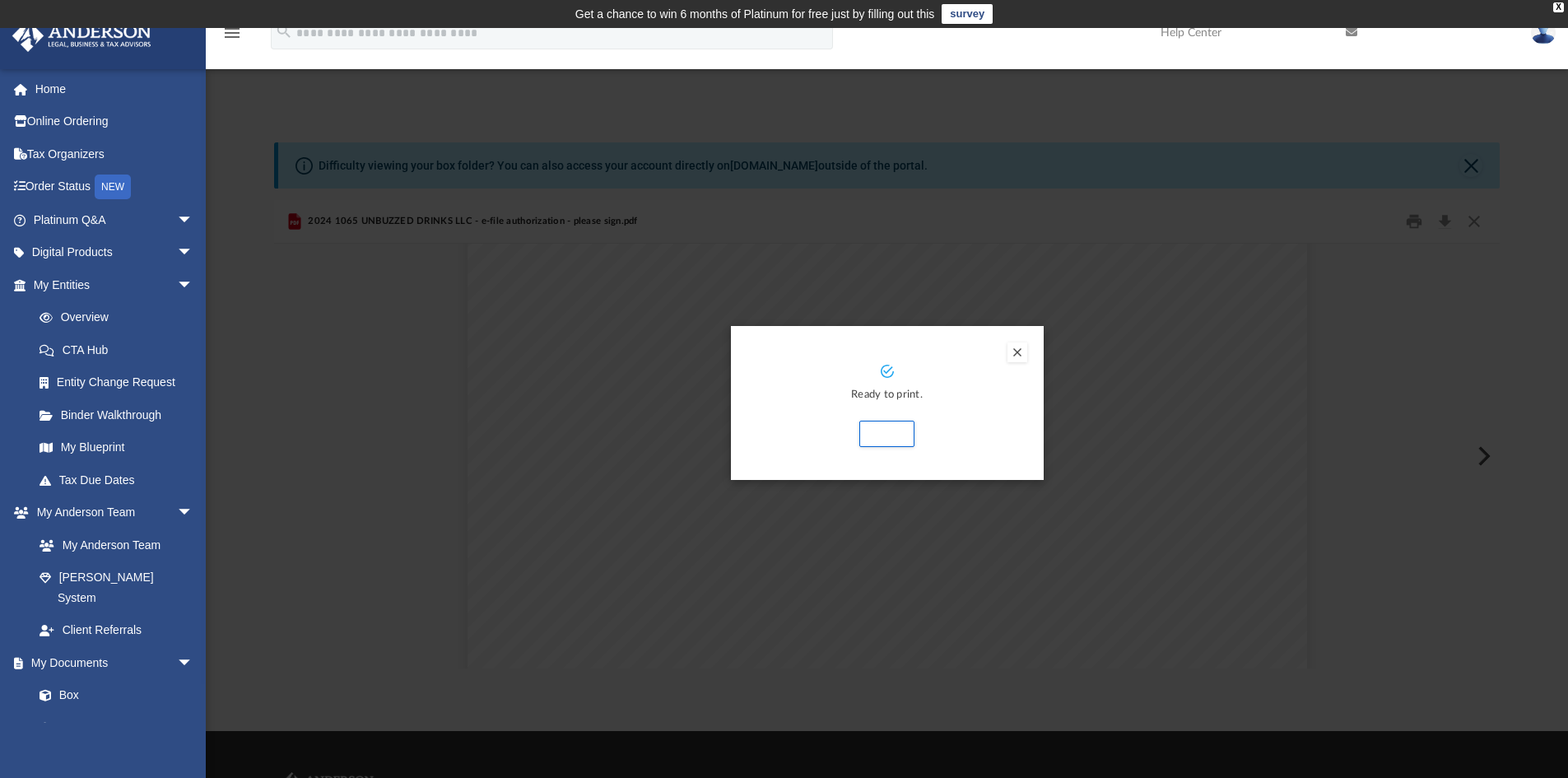
click at [279, 351] on div "Preview" at bounding box center [784, 389] width 1568 height 778
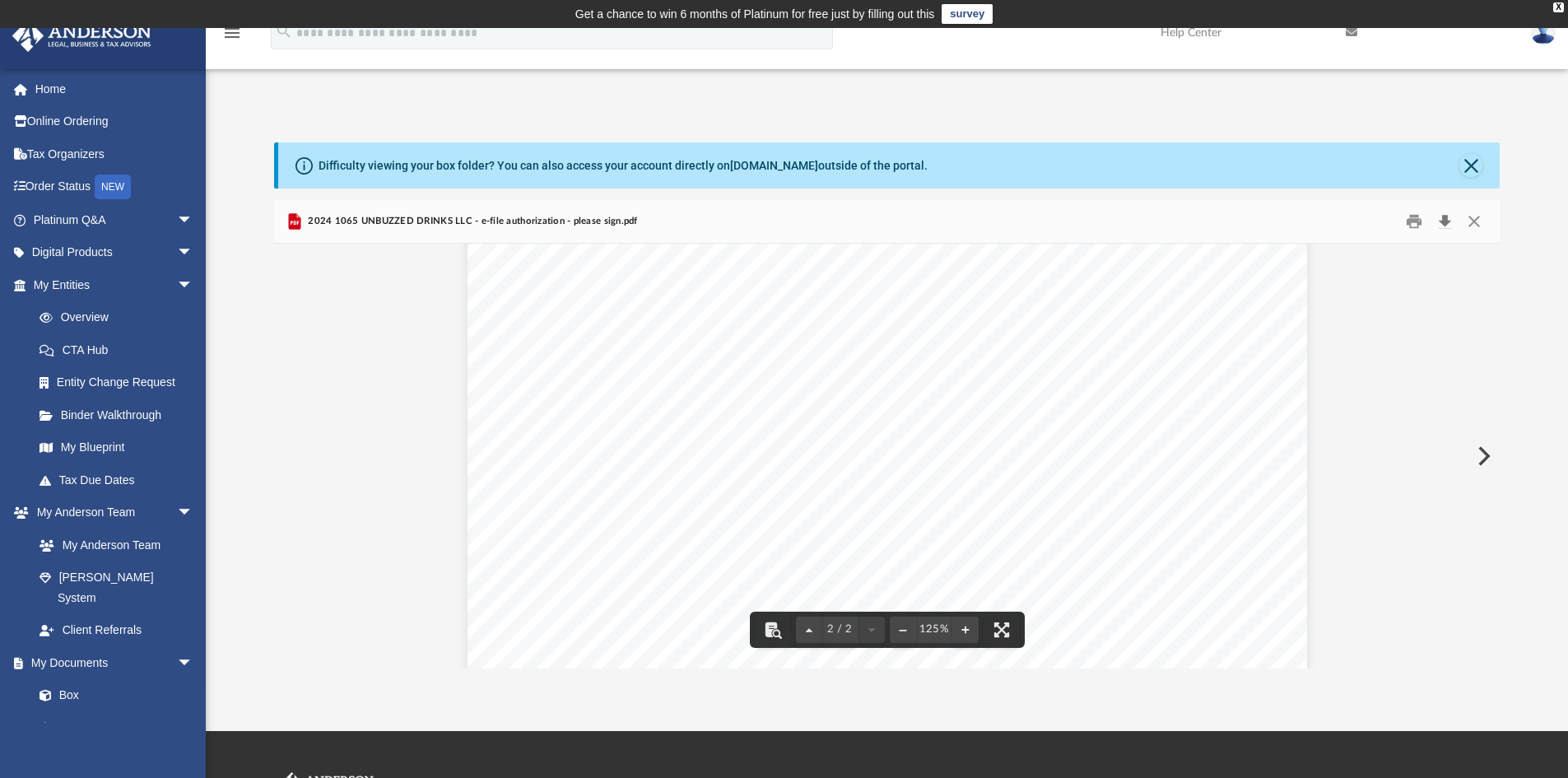
drag, startPoint x: 933, startPoint y: 259, endPoint x: 1445, endPoint y: 221, distance: 513.4
click at [1383, 136] on div "Difficulty viewing your box folder? You can also access your account directly o…" at bounding box center [886, 388] width 1362 height 561
click at [1445, 221] on button "Download" at bounding box center [1444, 222] width 30 height 26
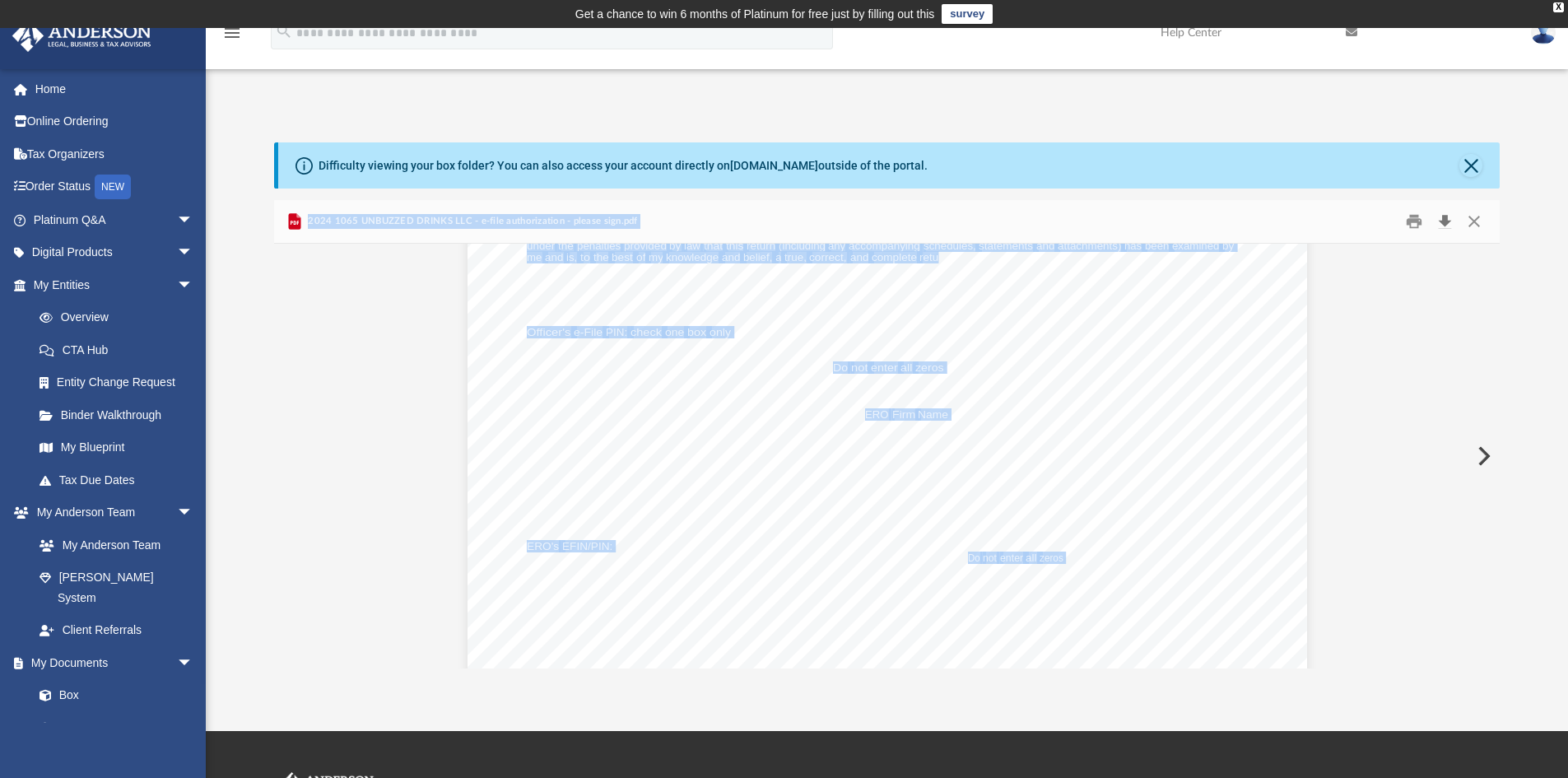
click at [1444, 221] on button "Download" at bounding box center [1444, 222] width 30 height 26
